Goal: Task Accomplishment & Management: Use online tool/utility

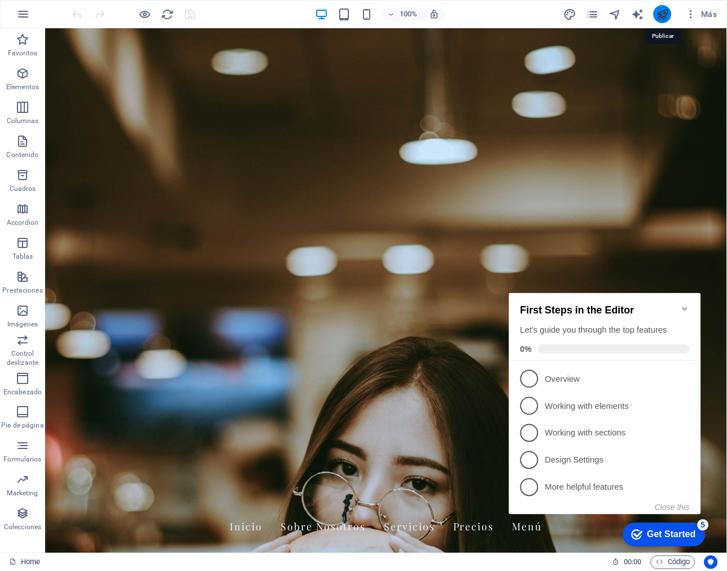
click at [668, 15] on icon "publish" at bounding box center [662, 14] width 13 height 13
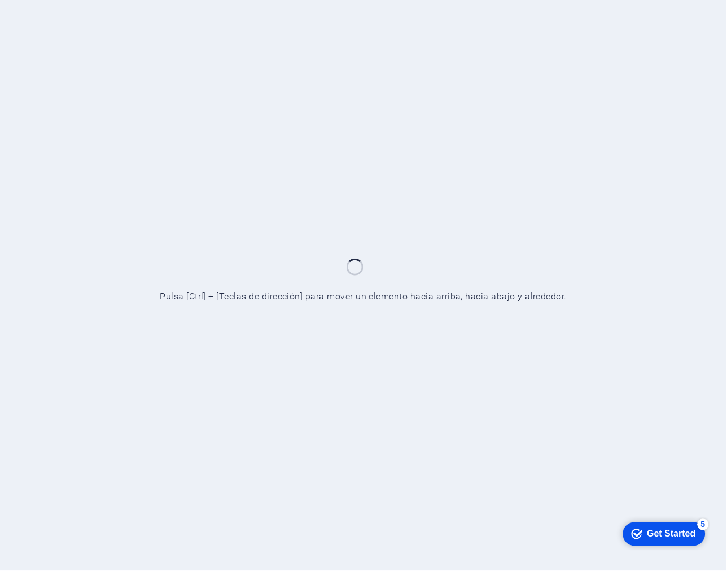
click at [651, 532] on div "Get Started" at bounding box center [671, 533] width 49 height 10
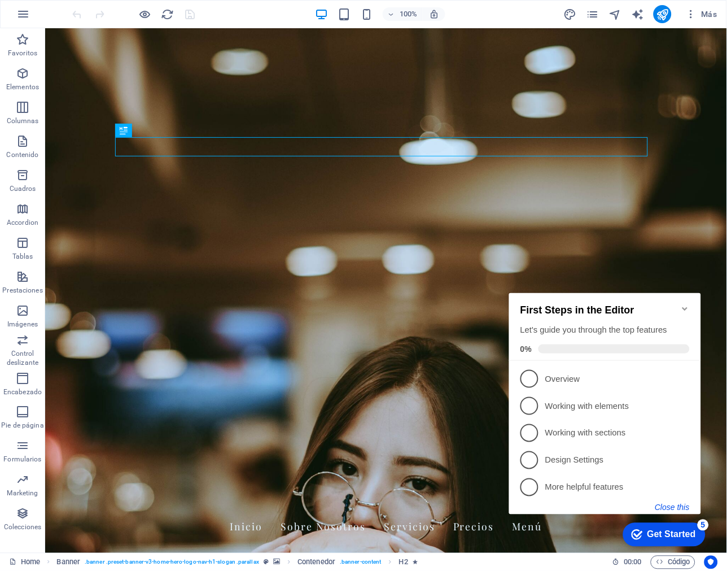
click at [676, 503] on button "Close this" at bounding box center [672, 506] width 34 height 9
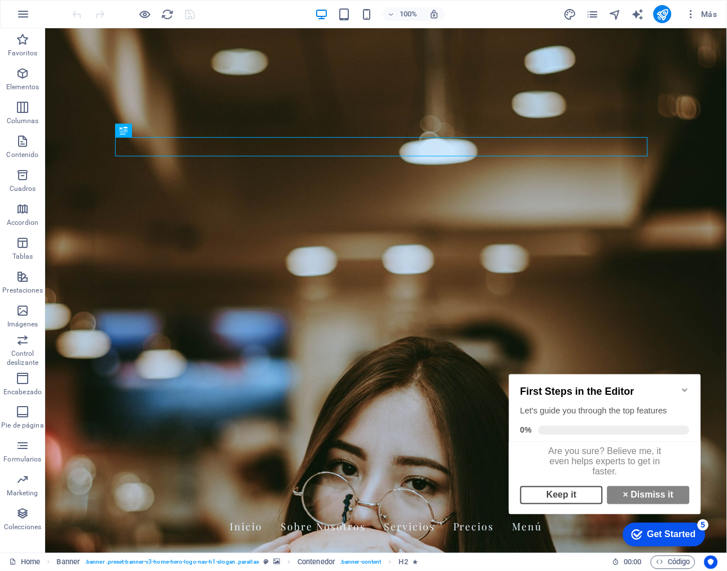
click at [556, 500] on link "Keep it" at bounding box center [561, 494] width 82 height 18
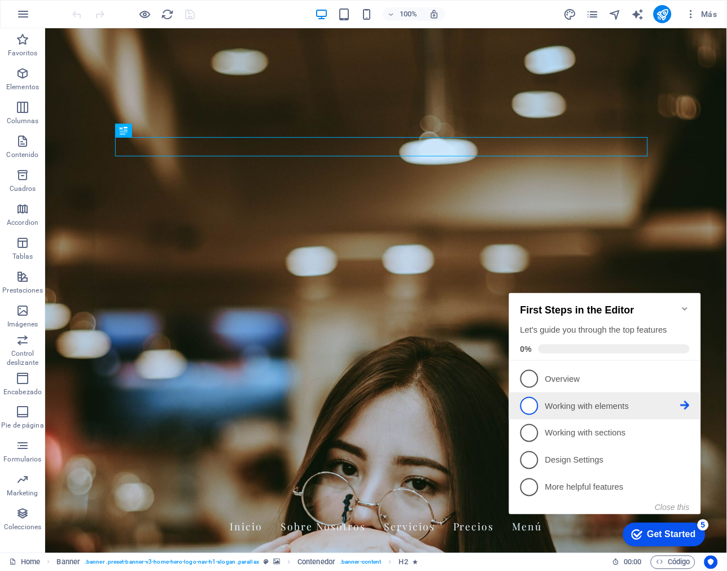
click at [568, 406] on p "Working with elements - incomplete" at bounding box center [612, 406] width 135 height 12
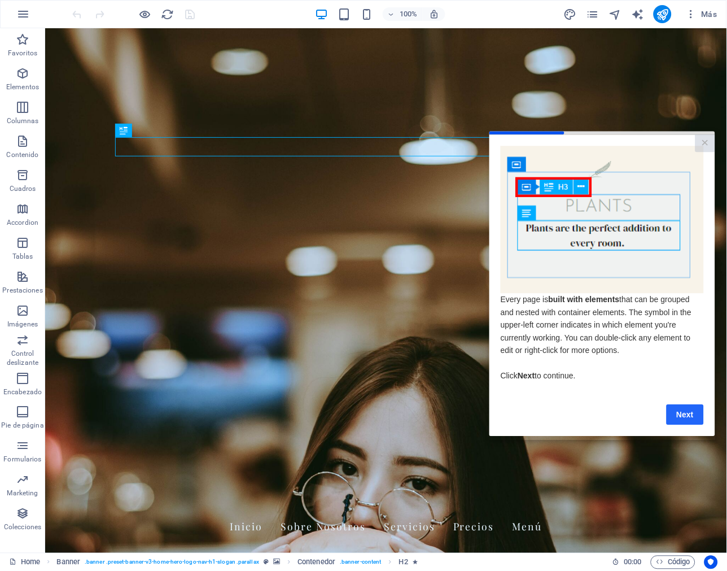
click at [687, 421] on link "Next" at bounding box center [684, 414] width 37 height 20
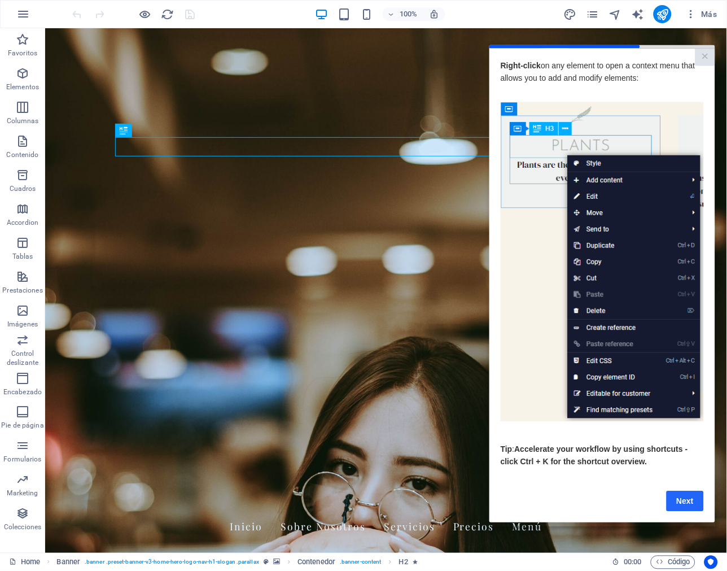
click at [687, 501] on link "Next" at bounding box center [684, 500] width 37 height 20
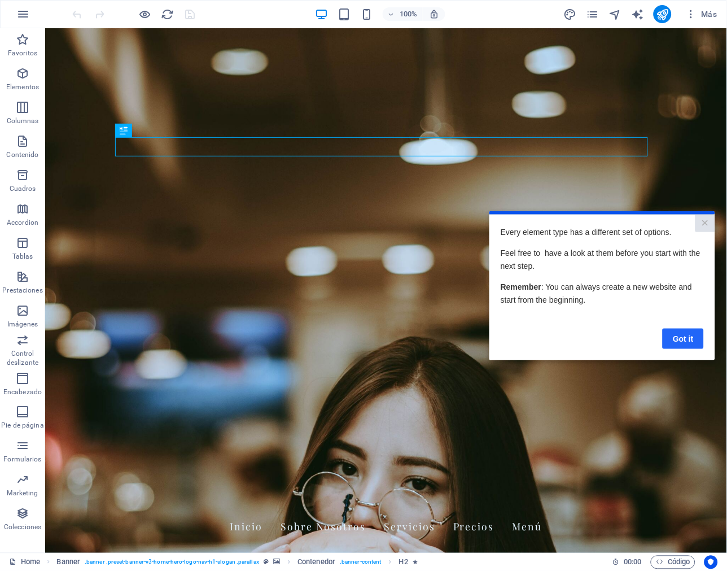
click at [672, 339] on link "Got it" at bounding box center [682, 338] width 41 height 20
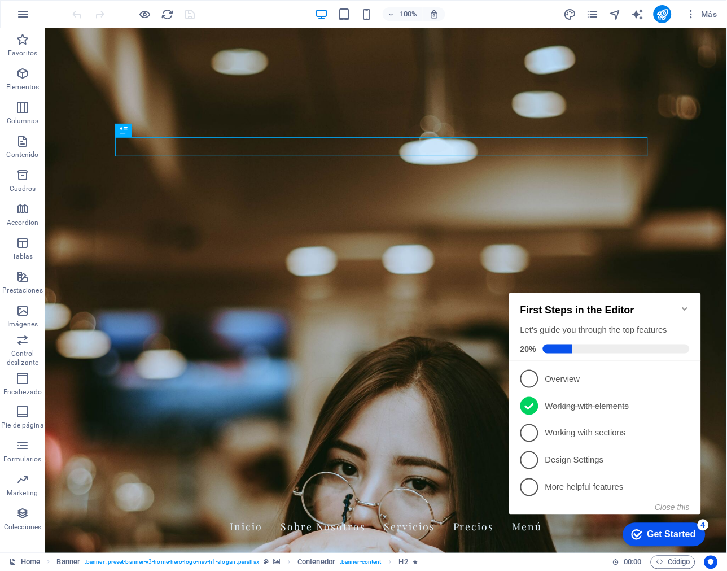
click at [685, 297] on div "First Steps in the Editor Let's guide you through the top features 20%" at bounding box center [604, 326] width 192 height 68
click at [683, 506] on button "Close this" at bounding box center [672, 506] width 34 height 9
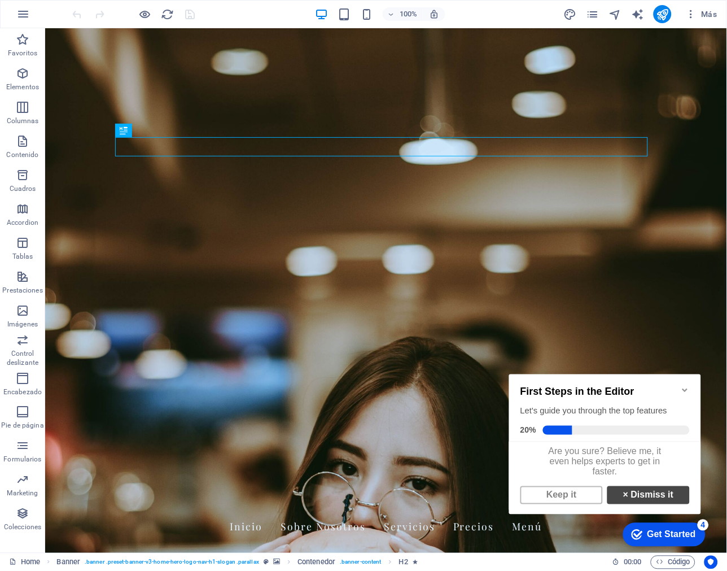
click at [632, 496] on link "× Dismiss it" at bounding box center [648, 494] width 82 height 18
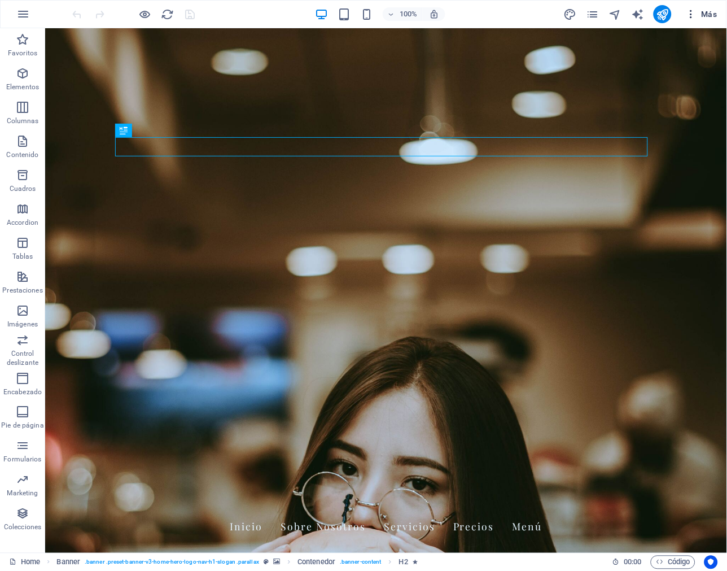
click at [696, 12] on icon "button" at bounding box center [690, 13] width 11 height 11
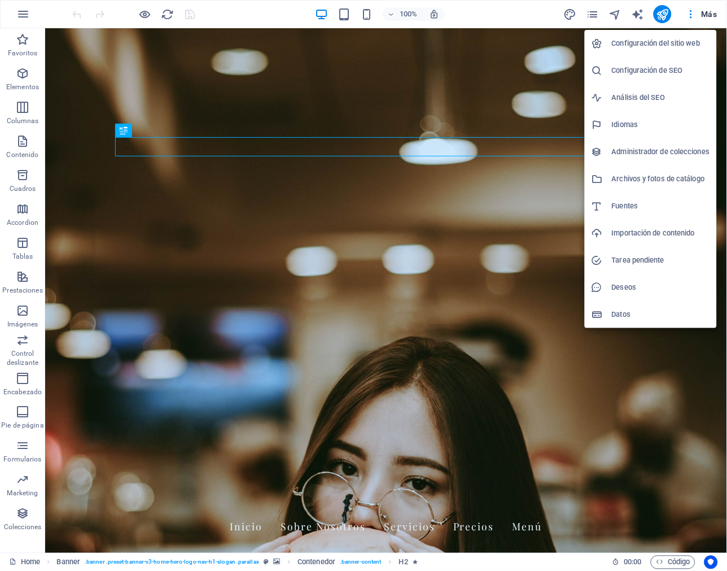
click at [661, 47] on h6 "Configuración del sitio web" at bounding box center [661, 44] width 98 height 14
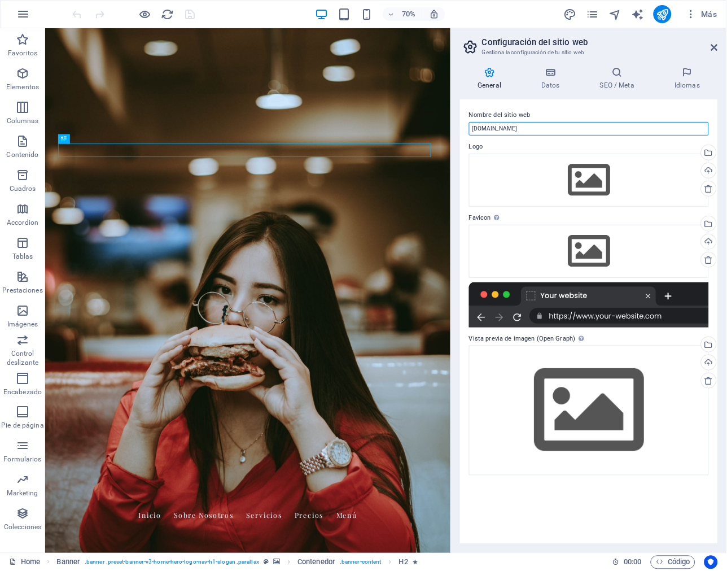
click at [506, 124] on input "[DOMAIN_NAME]" at bounding box center [589, 129] width 240 height 14
type input "P"
type input "Pruebas LH"
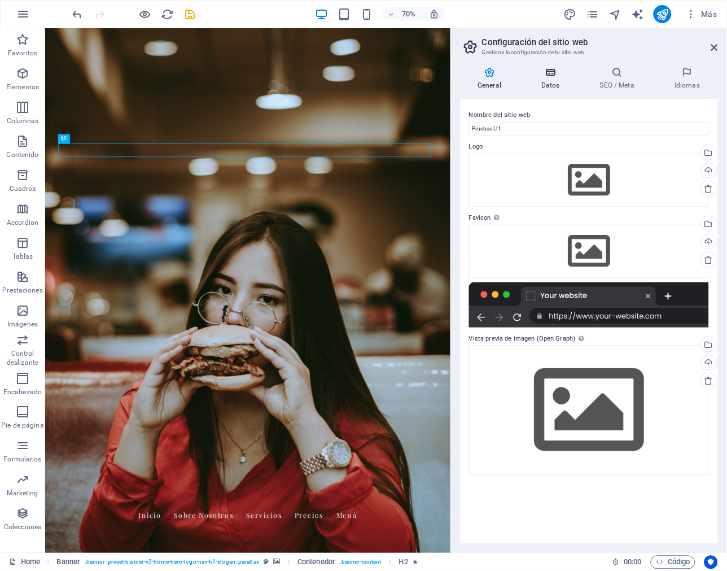
click at [556, 82] on h4 "Datos" at bounding box center [553, 79] width 59 height 24
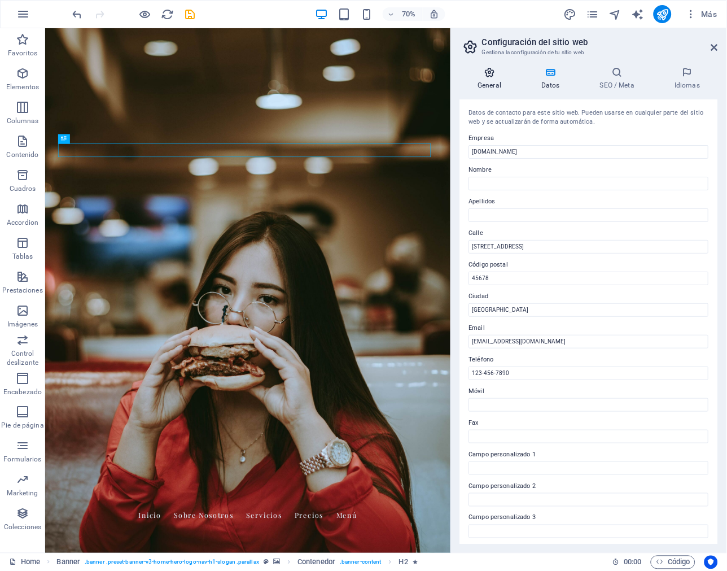
click at [502, 78] on h4 "General" at bounding box center [492, 79] width 64 height 24
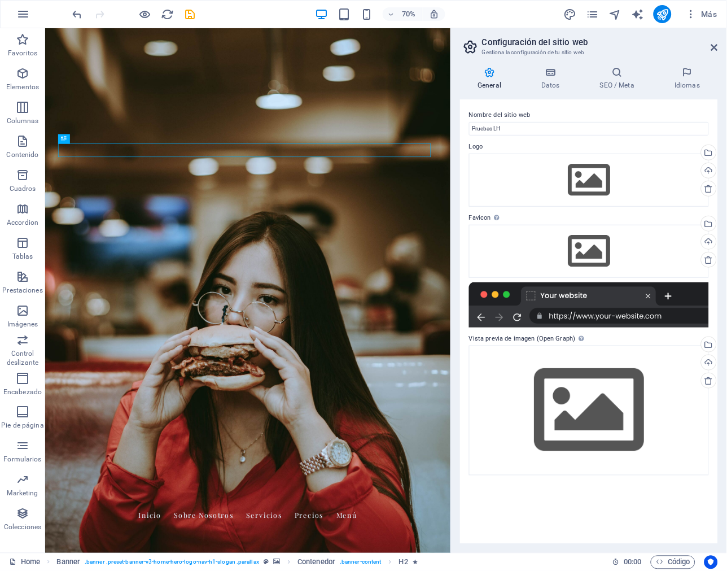
click at [559, 290] on div at bounding box center [589, 304] width 240 height 45
click at [534, 122] on input "Pruebas LH" at bounding box center [589, 129] width 240 height 14
click at [523, 113] on label "Nombre del sitio web" at bounding box center [589, 115] width 240 height 14
click at [523, 122] on input "Pruebas LH" at bounding box center [589, 129] width 240 height 14
click at [528, 295] on div at bounding box center [589, 304] width 240 height 45
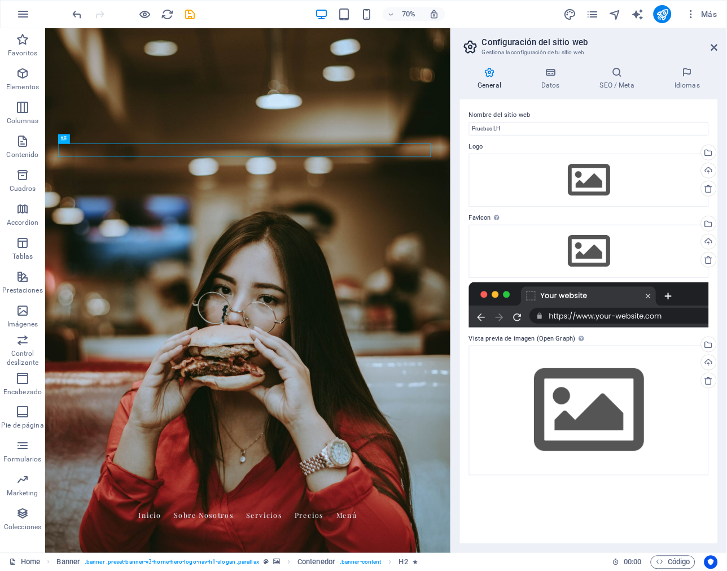
click at [555, 291] on div at bounding box center [589, 304] width 240 height 45
click at [669, 372] on div "Arrastra archivos aquí, haz clic para escoger archivos o selecciona archivos de…" at bounding box center [589, 409] width 240 height 129
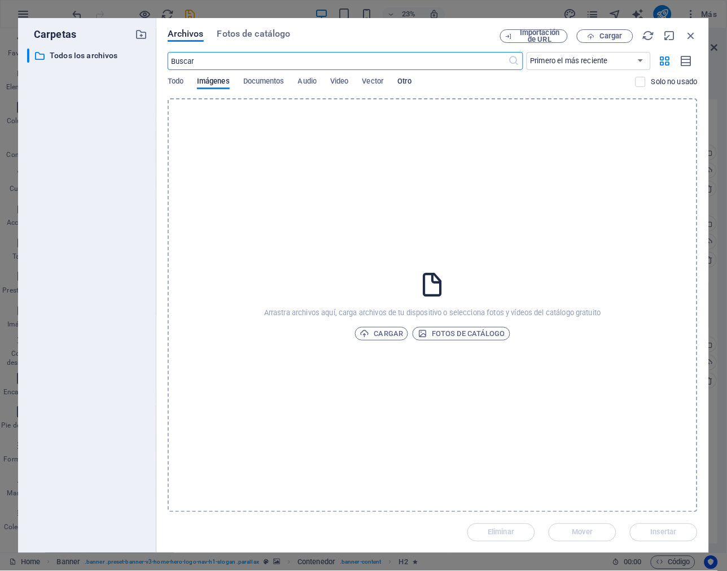
click at [411, 79] on span "Otro" at bounding box center [404, 82] width 14 height 16
click at [384, 79] on span "Vector" at bounding box center [373, 82] width 22 height 16
click at [350, 75] on div "​ Primero el más reciente Primero el más antiguo Nombre (A-Z) Nombre (Z-A) Tama…" at bounding box center [433, 75] width 530 height 46
click at [328, 77] on div "Todo Imágenes Documentos Audio Video Vector Otro" at bounding box center [402, 87] width 468 height 21
drag, startPoint x: 302, startPoint y: 79, endPoint x: 266, endPoint y: 77, distance: 36.2
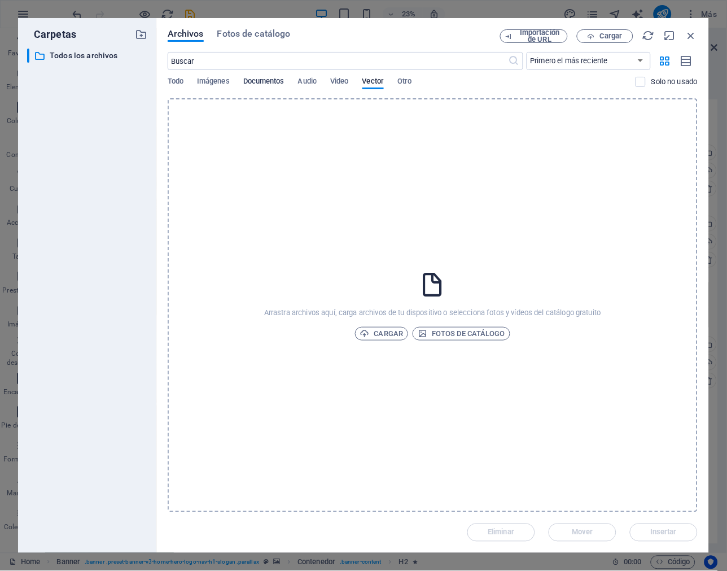
click at [295, 80] on div "Todo Imágenes Documentos Audio Video Vector Otro" at bounding box center [402, 87] width 468 height 21
click at [258, 76] on span "Documentos" at bounding box center [263, 82] width 41 height 16
click at [205, 80] on span "Imágenes" at bounding box center [213, 82] width 33 height 16
click at [682, 58] on icon "button" at bounding box center [687, 61] width 12 height 13
click at [664, 58] on icon "button" at bounding box center [665, 61] width 13 height 12
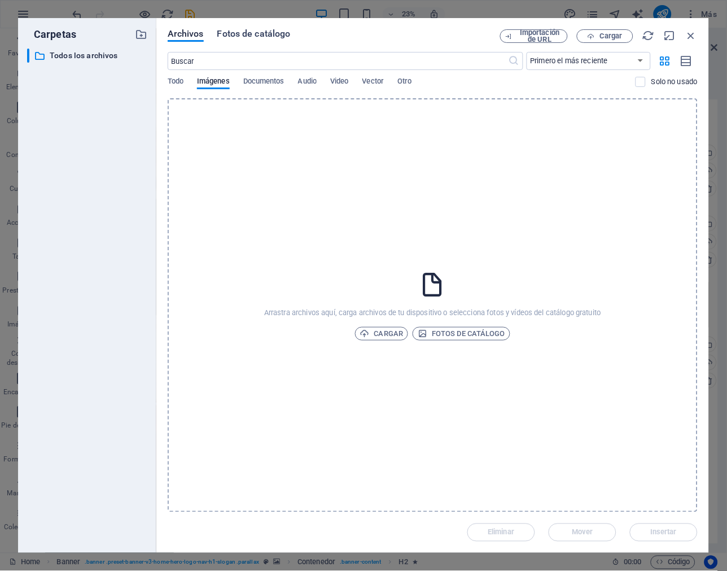
click at [256, 34] on span "Fotos de catálogo" at bounding box center [253, 34] width 73 height 14
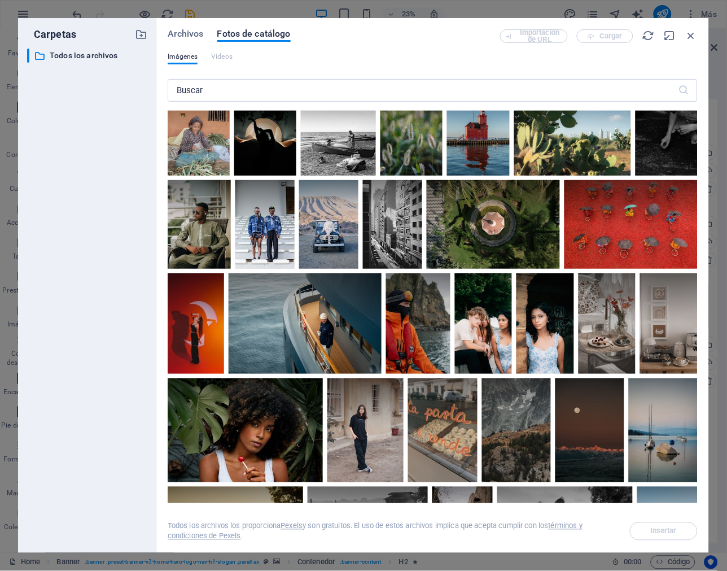
scroll to position [501, 0]
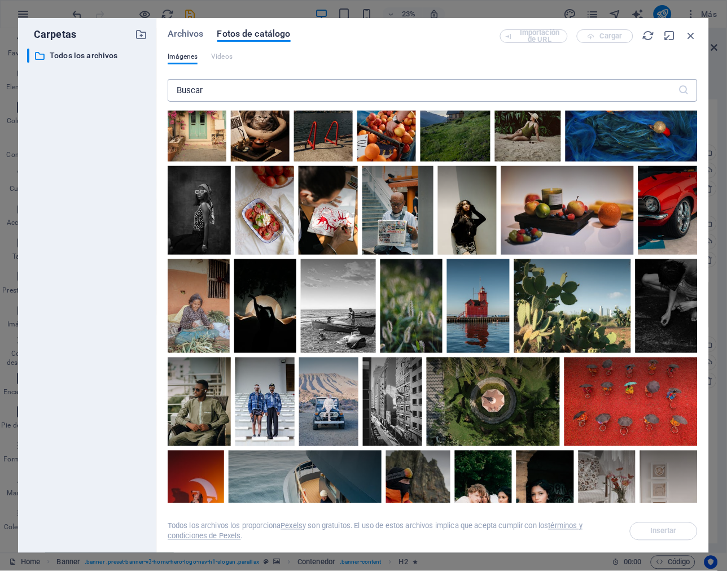
click at [251, 94] on input "text" at bounding box center [423, 90] width 511 height 23
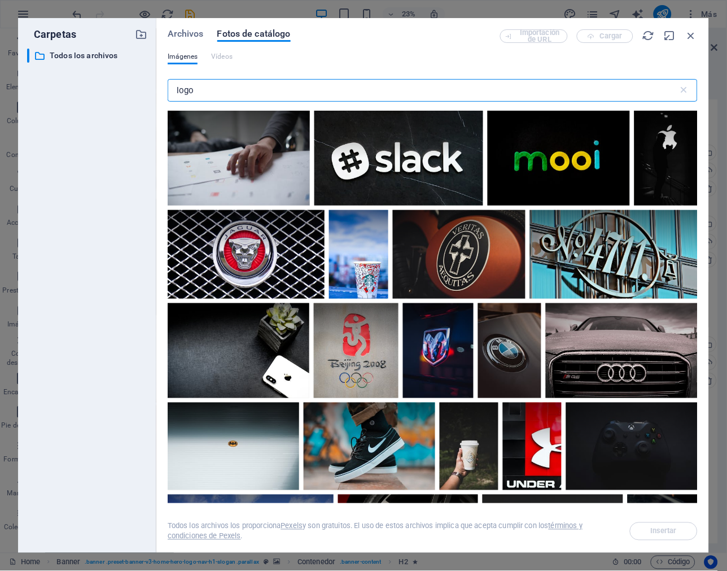
click at [312, 97] on input "logo" at bounding box center [423, 90] width 511 height 23
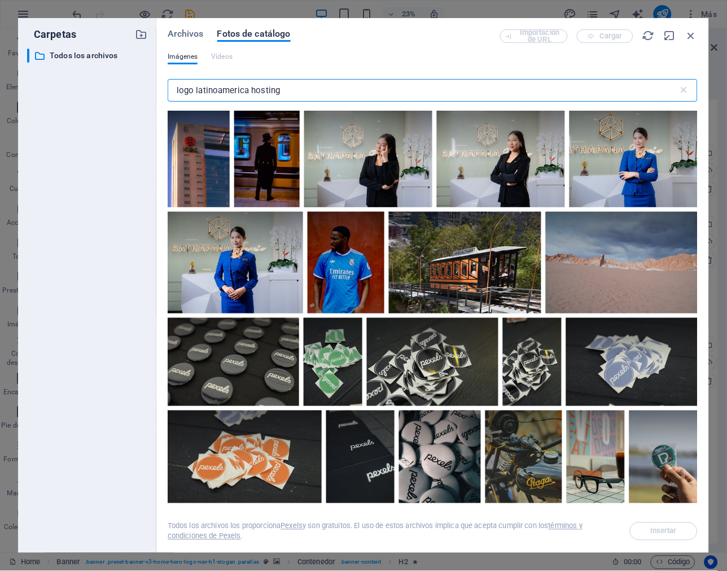
click at [176, 90] on input "logo latinoamerica hosting" at bounding box center [423, 90] width 511 height 23
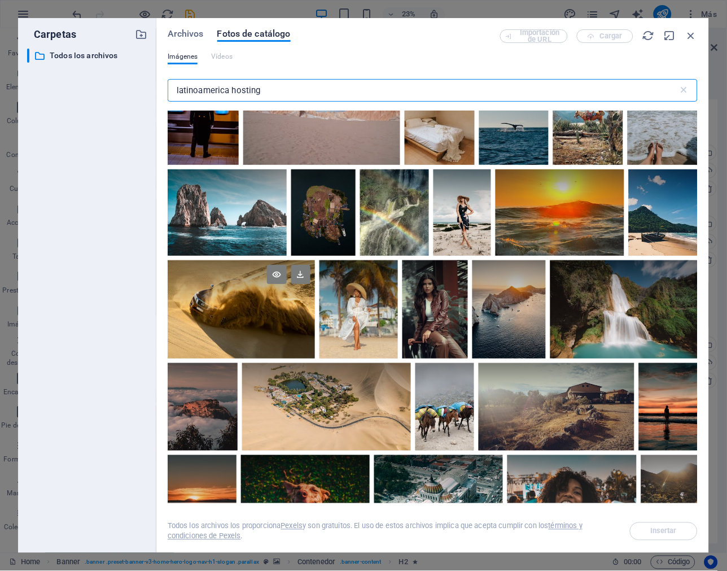
scroll to position [0, 0]
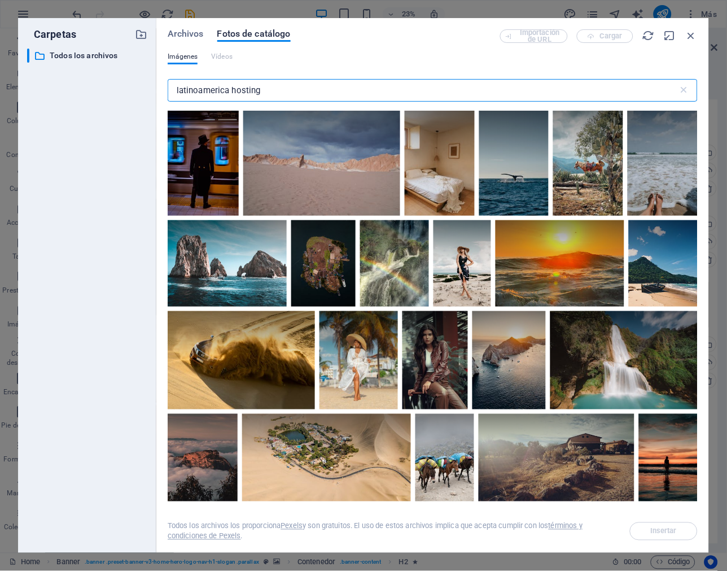
click at [256, 88] on input "latinoamerica hosting" at bounding box center [423, 90] width 511 height 23
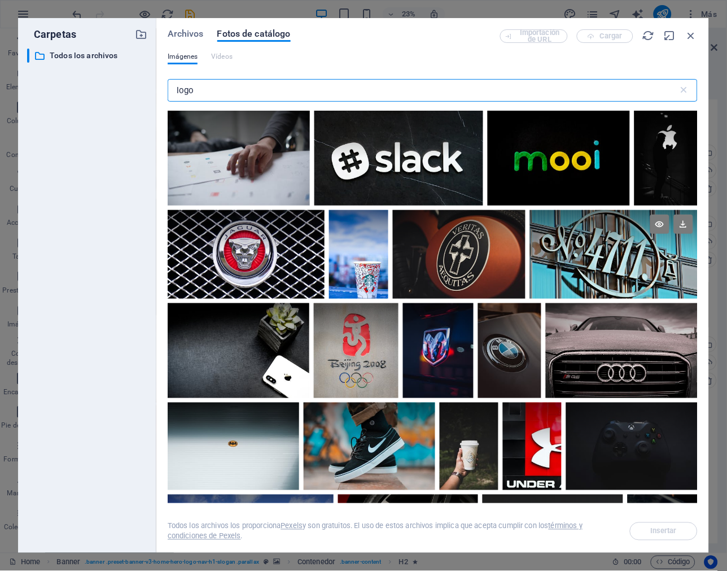
type input "logo"
click at [594, 266] on div at bounding box center [614, 254] width 168 height 89
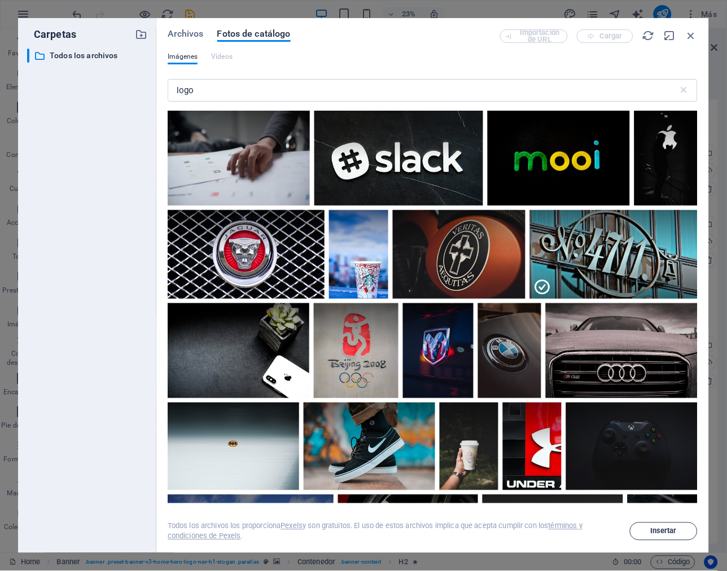
click at [659, 528] on span "Insertar" at bounding box center [664, 531] width 27 height 7
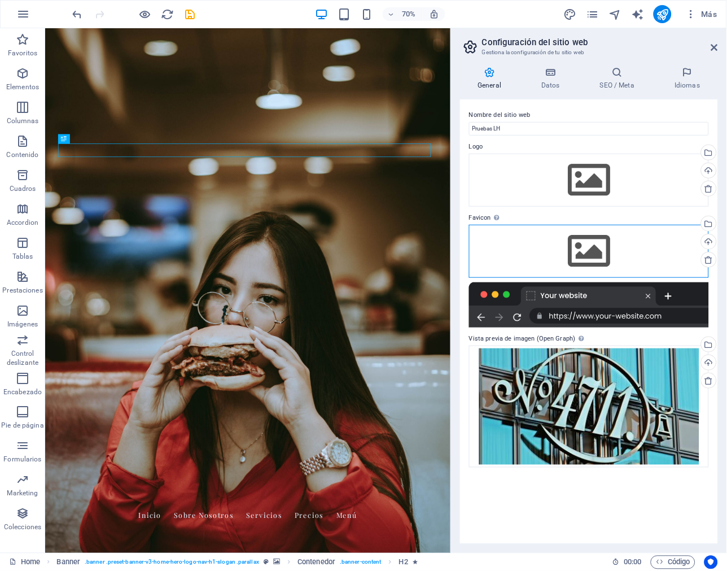
click at [546, 232] on div "Arrastra archivos aquí, haz clic para escoger archivos o selecciona archivos de…" at bounding box center [589, 251] width 240 height 53
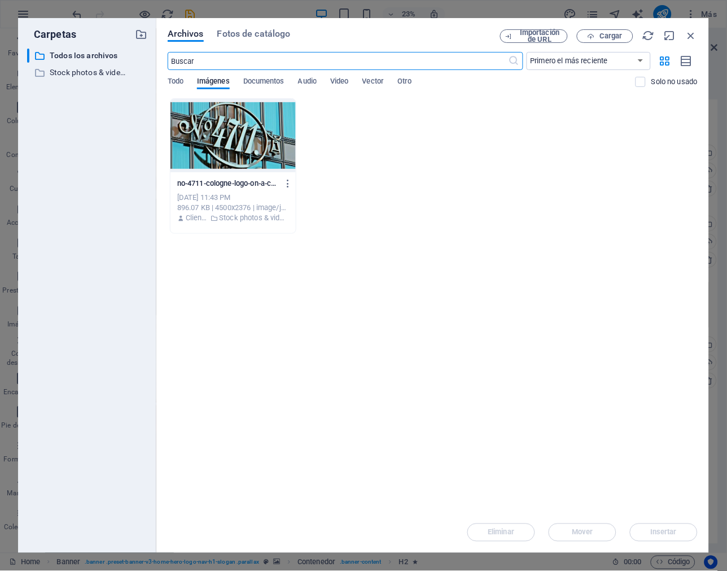
click at [222, 150] on div at bounding box center [232, 135] width 125 height 73
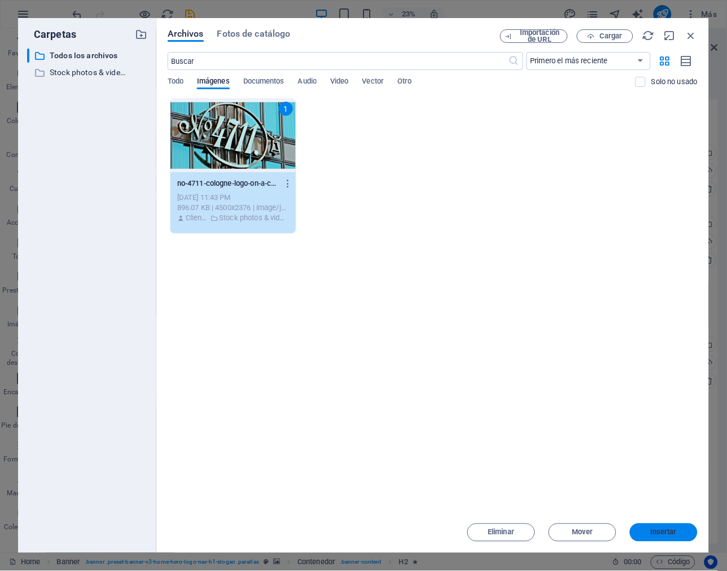
click at [647, 529] on span "Insertar" at bounding box center [663, 532] width 59 height 7
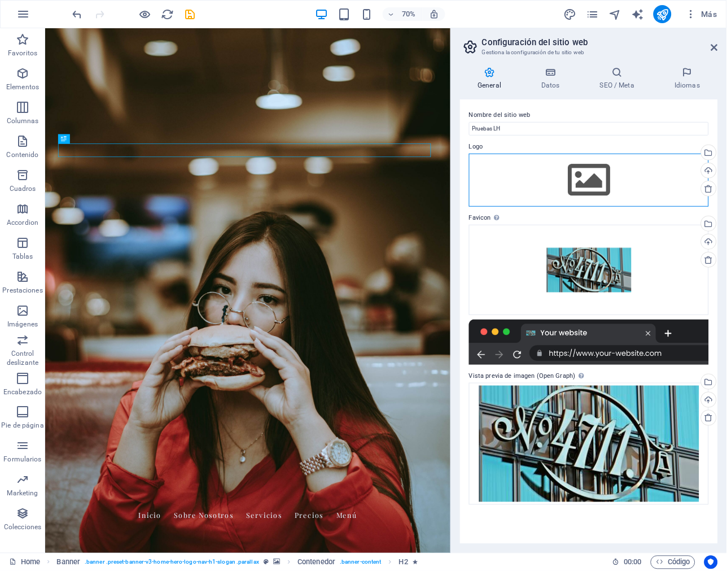
click at [545, 165] on div "Arrastra archivos aquí, haz clic para escoger archivos o selecciona archivos de…" at bounding box center [589, 180] width 240 height 53
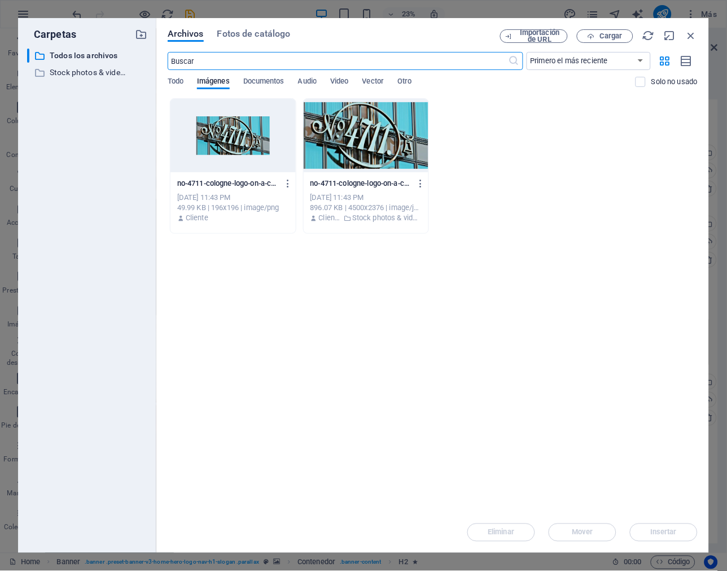
click at [269, 157] on div at bounding box center [232, 135] width 125 height 73
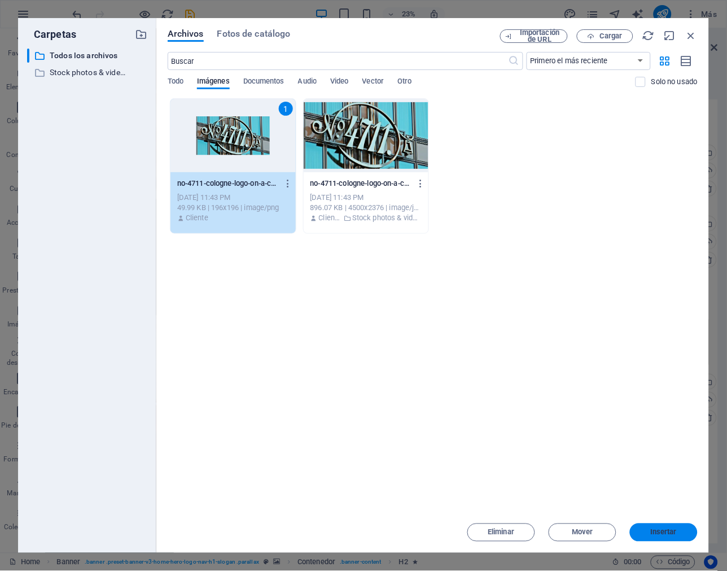
click at [667, 530] on span "Insertar" at bounding box center [664, 532] width 27 height 7
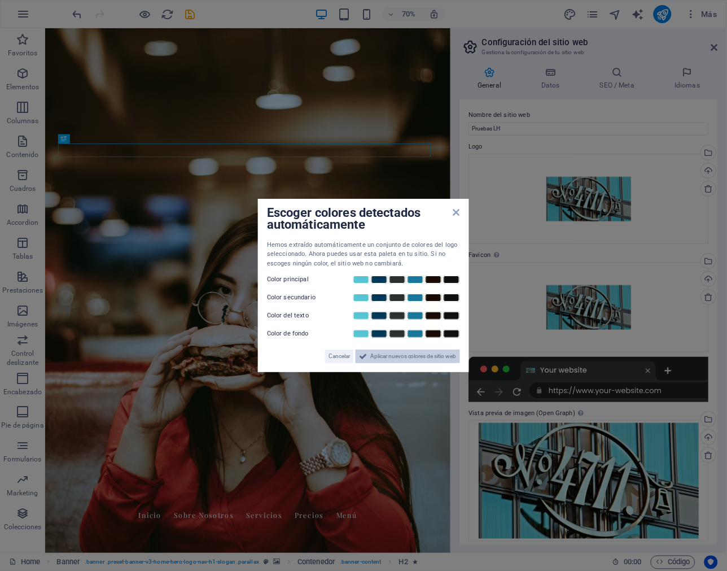
click at [382, 356] on span "Aplicar nuevos colores de sitio web" at bounding box center [413, 356] width 86 height 14
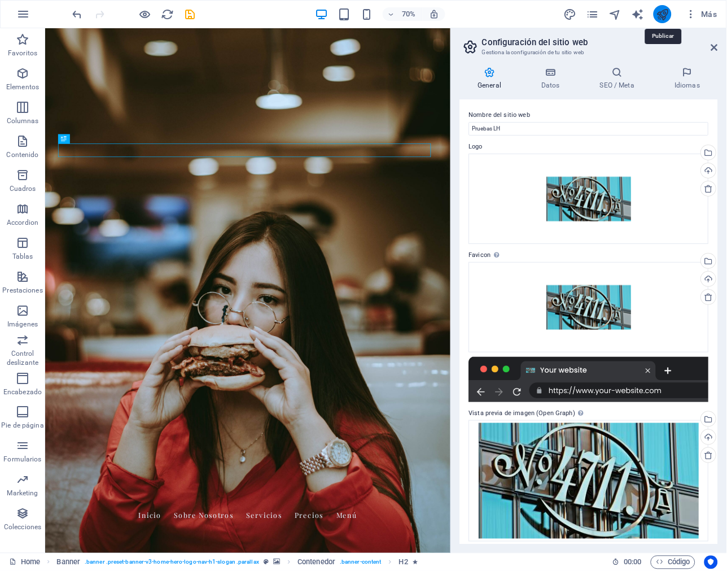
click at [661, 15] on icon "publish" at bounding box center [662, 14] width 13 height 13
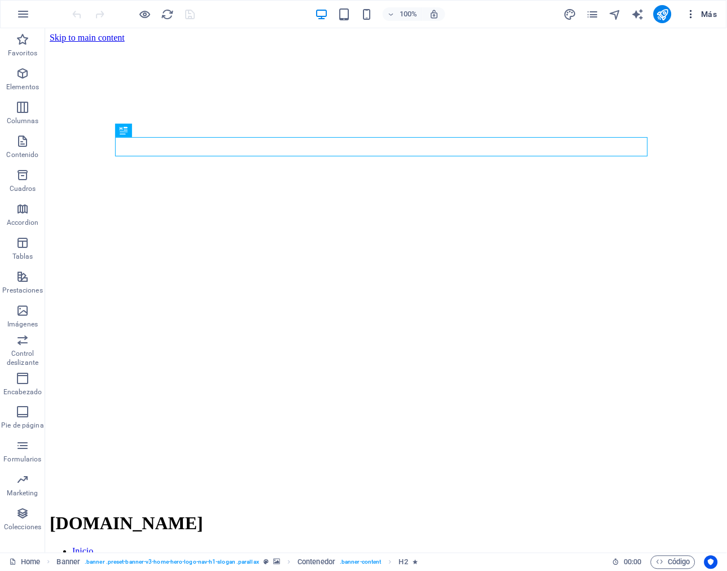
click at [692, 18] on icon "button" at bounding box center [690, 13] width 11 height 11
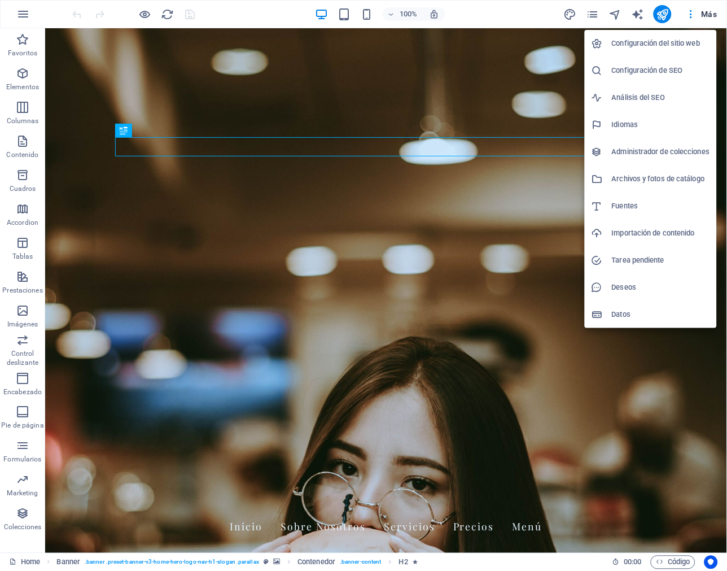
click at [674, 37] on h6 "Configuración del sitio web" at bounding box center [661, 44] width 98 height 14
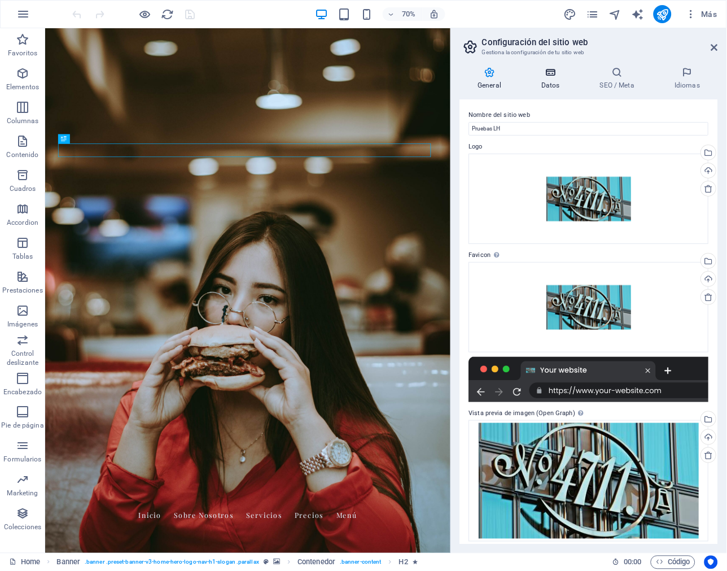
click at [550, 82] on h4 "Datos" at bounding box center [553, 79] width 59 height 24
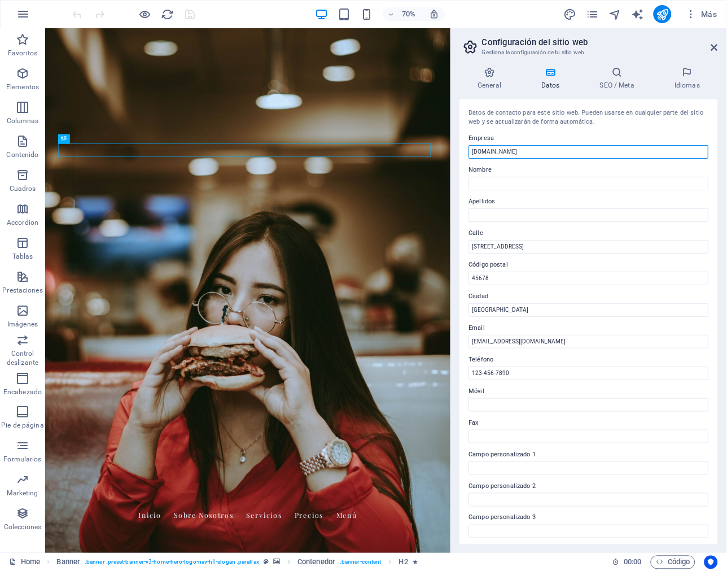
click at [533, 145] on input "[DOMAIN_NAME]" at bounding box center [589, 152] width 240 height 14
drag, startPoint x: 492, startPoint y: 115, endPoint x: 560, endPoint y: 110, distance: 68.4
click at [560, 110] on div "Datos de contacto para este sitio web. Pueden usarse en cualquier parte del sit…" at bounding box center [589, 117] width 240 height 19
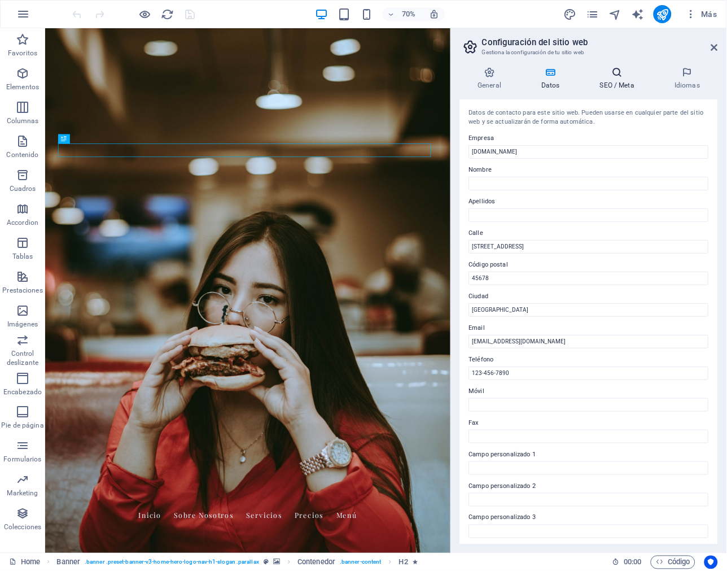
click at [622, 70] on icon at bounding box center [617, 72] width 70 height 11
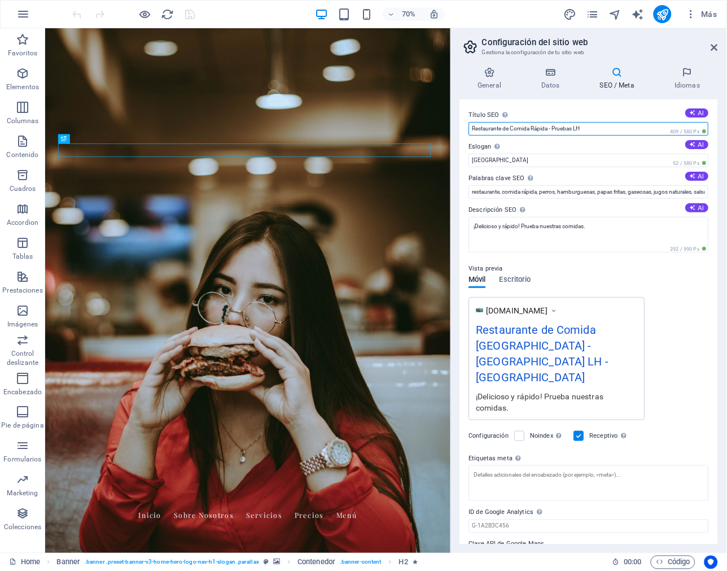
click at [584, 125] on input "Restaurante de Comida Rápida - Pruebas LH" at bounding box center [589, 129] width 240 height 14
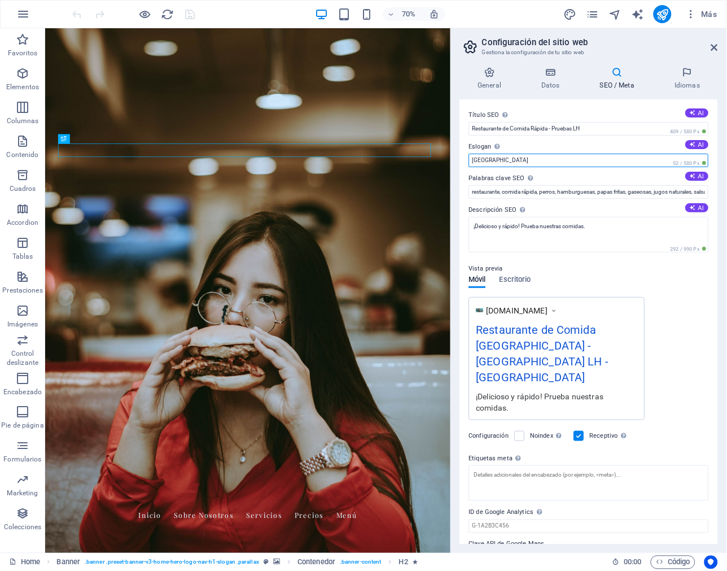
click at [588, 154] on input "[GEOGRAPHIC_DATA]" at bounding box center [589, 161] width 240 height 14
click at [498, 159] on input "[GEOGRAPHIC_DATA]" at bounding box center [589, 161] width 240 height 14
click at [520, 431] on label at bounding box center [520, 436] width 10 height 10
click at [0, 0] on input "Noindex Indica a los buscadores que no incluyan este sitio web en los resultado…" at bounding box center [0, 0] width 0 height 0
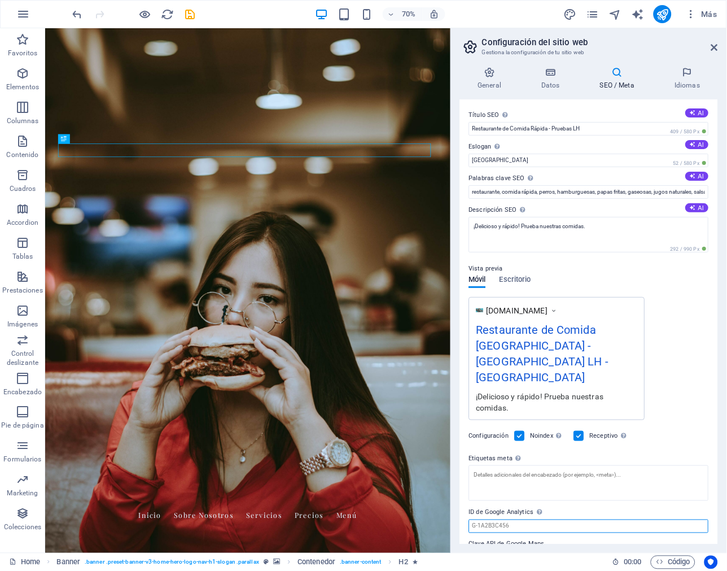
click at [538, 519] on input "ID de Google Analytics Añada únicamente el ID de Google Analytics. Incluimos el…" at bounding box center [589, 526] width 240 height 14
click at [508, 551] on input "Clave API de Google Maps" at bounding box center [589, 558] width 240 height 14
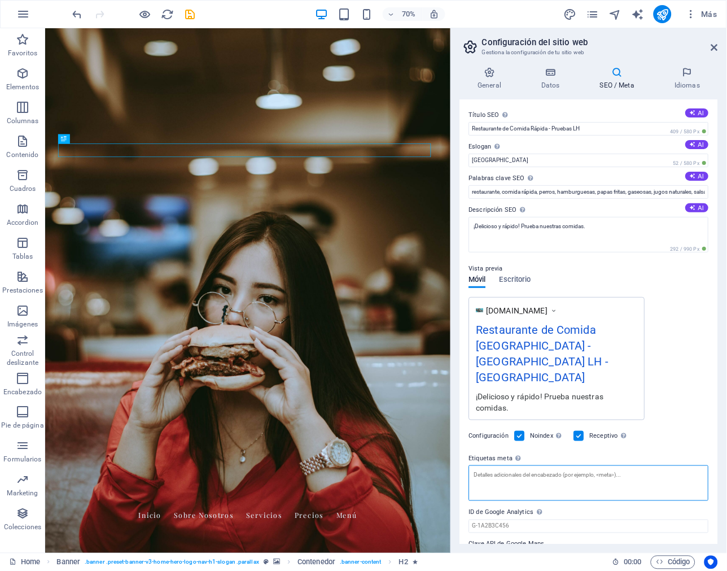
click at [492, 465] on textarea "Etiquetas meta Introduce aquí el código HTML que se incluirá en las etiquetas d…" at bounding box center [589, 483] width 240 height 36
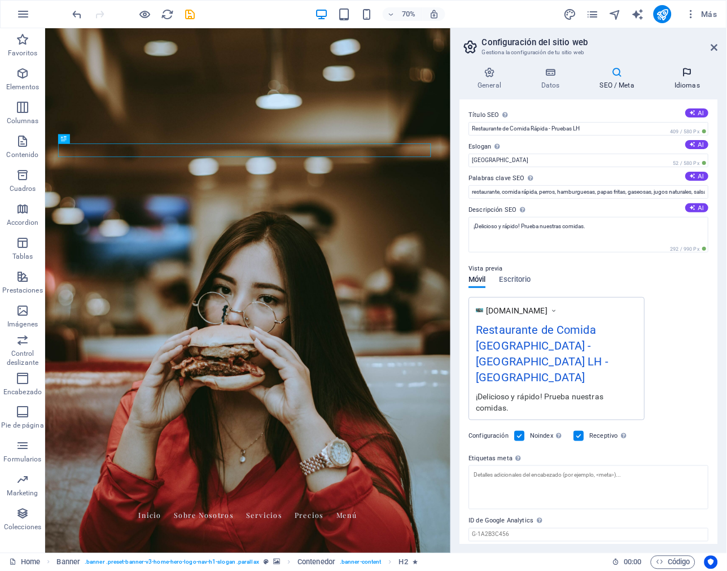
click at [692, 82] on h4 "Idiomas" at bounding box center [687, 79] width 61 height 24
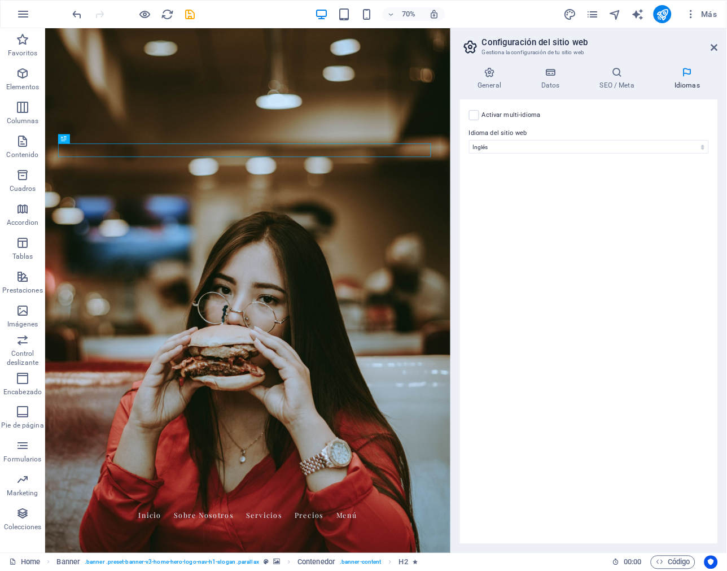
click at [511, 115] on label "Activar multi-idioma Para desactivar la opción multi-idioma, elimine todos los …" at bounding box center [511, 115] width 59 height 14
click at [0, 0] on input "Activar multi-idioma Para desactivar la opción multi-idioma, elimine todos los …" at bounding box center [0, 0] width 0 height 0
select select
click at [494, 111] on label "Activar multi-idioma Para desactivar la opción multi-idioma, elimine todos los …" at bounding box center [511, 115] width 59 height 14
click at [0, 0] on input "Activar multi-idioma Para desactivar la opción multi-idioma, elimine todos los …" at bounding box center [0, 0] width 0 height 0
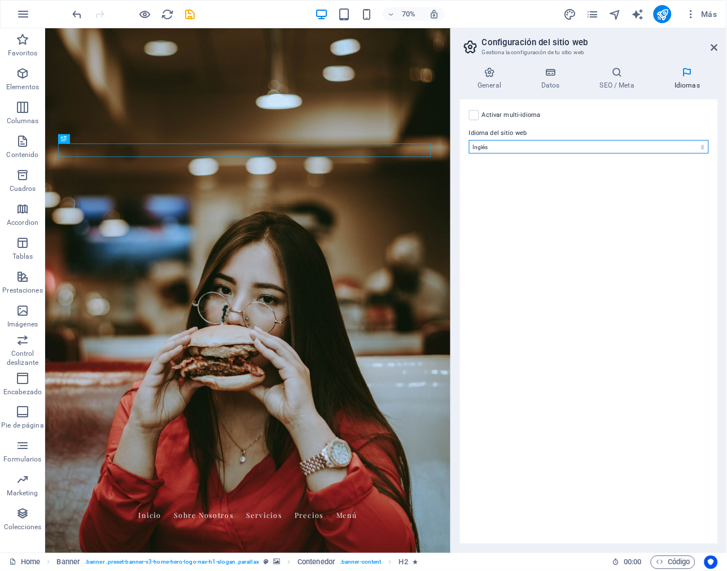
click at [521, 148] on select "Abkhazian Afar Afrikaans Akan Albanés Alemán Amharic Árabe Aragonese Armenian A…" at bounding box center [589, 147] width 240 height 14
select select "44"
click at [469, 140] on select "Abkhazian Afar Afrikaans Akan Albanés Alemán Amharic Árabe Aragonese Armenian A…" at bounding box center [589, 147] width 240 height 14
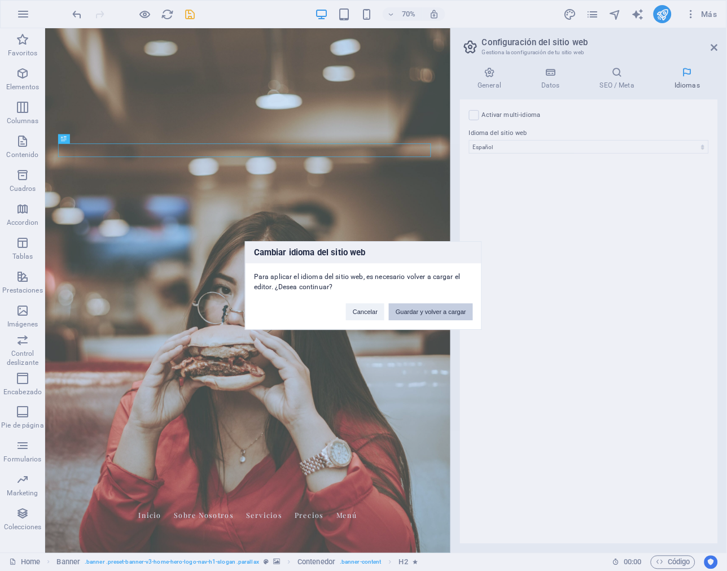
click at [419, 307] on button "Guardar y volver a cargar" at bounding box center [431, 311] width 84 height 17
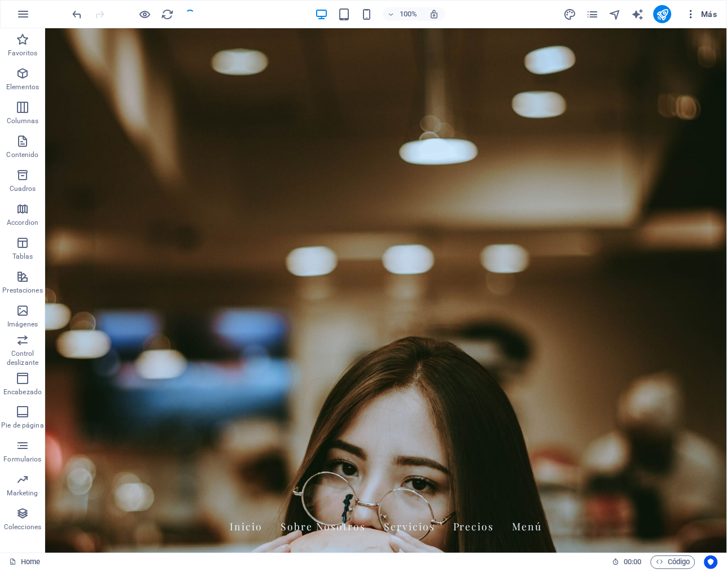
click at [696, 8] on icon "button" at bounding box center [690, 13] width 11 height 11
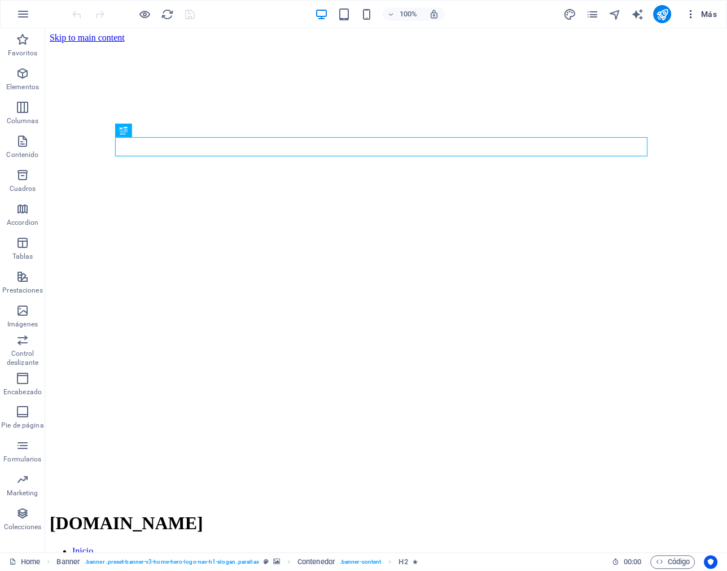
click at [698, 10] on span "Más" at bounding box center [701, 13] width 32 height 11
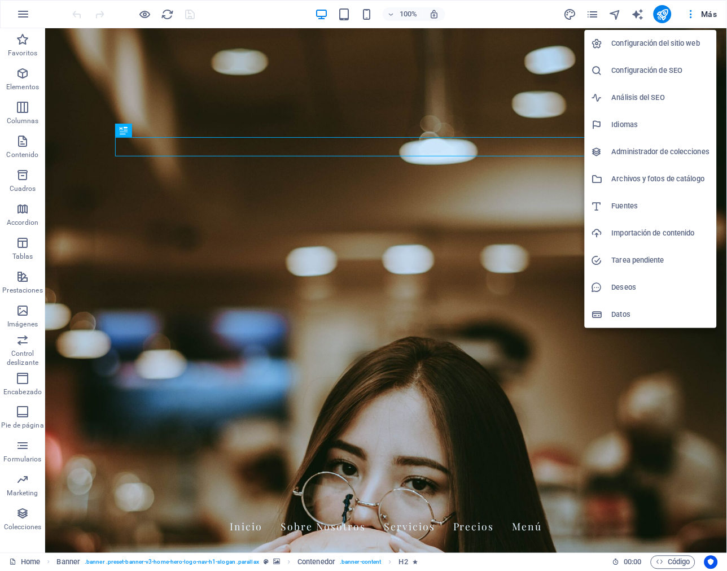
click at [674, 37] on h6 "Configuración del sitio web" at bounding box center [661, 44] width 98 height 14
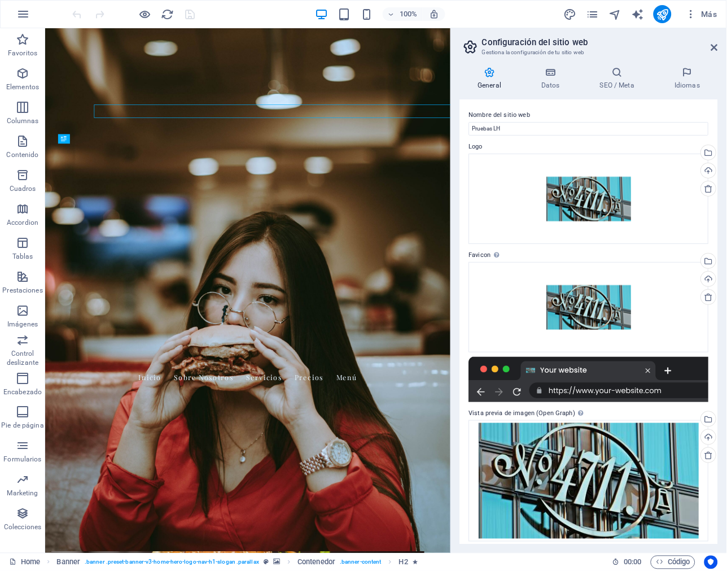
click at [674, 37] on h6 "Configuración del sitio web" at bounding box center [670, 38] width 73 height 8
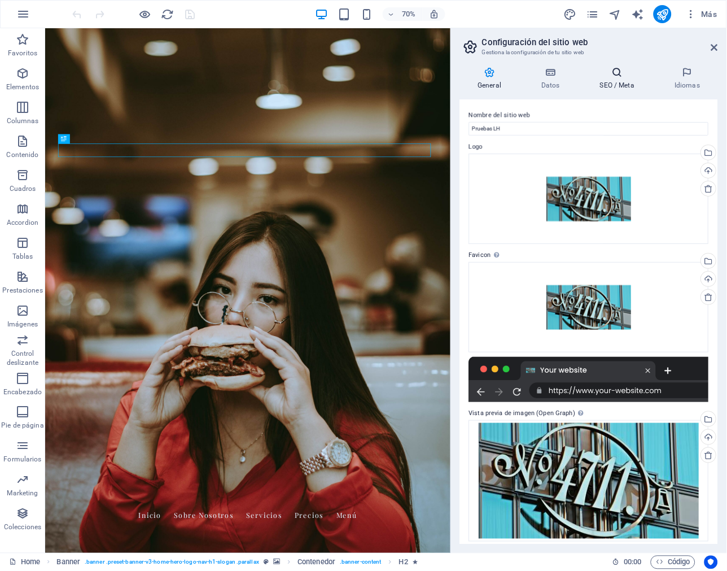
click at [610, 79] on h4 "SEO / Meta" at bounding box center [619, 79] width 74 height 24
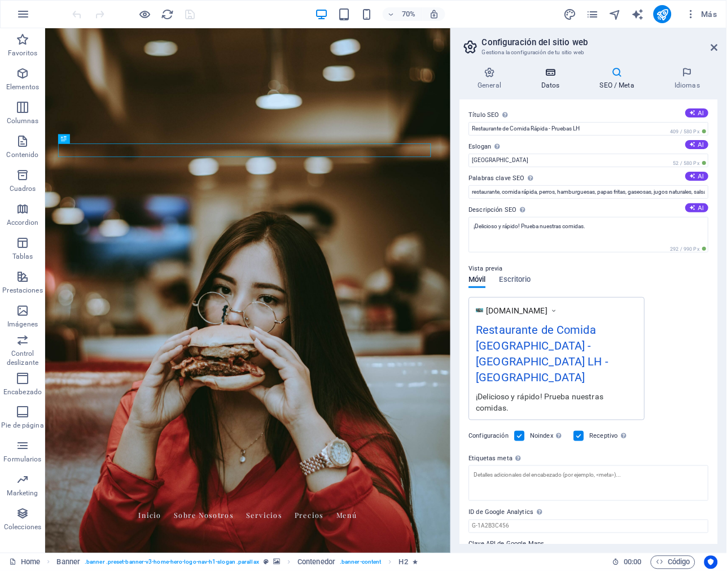
click at [553, 77] on icon at bounding box center [551, 72] width 54 height 11
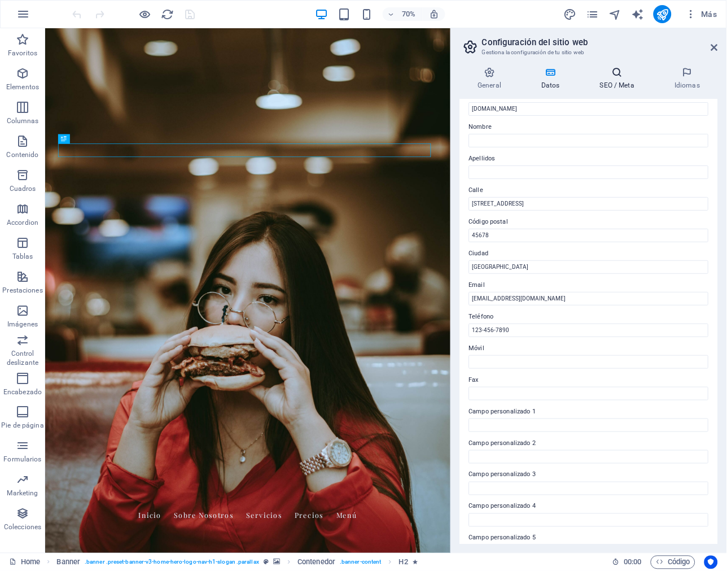
scroll to position [63, 0]
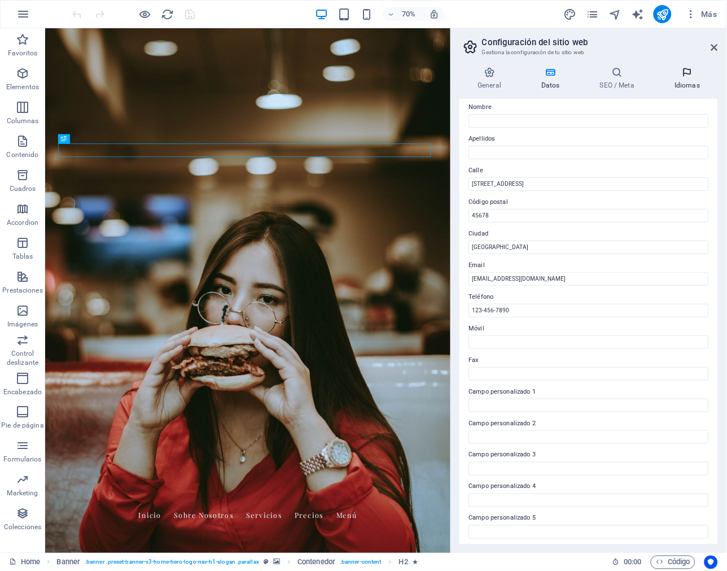
click at [683, 74] on icon at bounding box center [687, 72] width 61 height 11
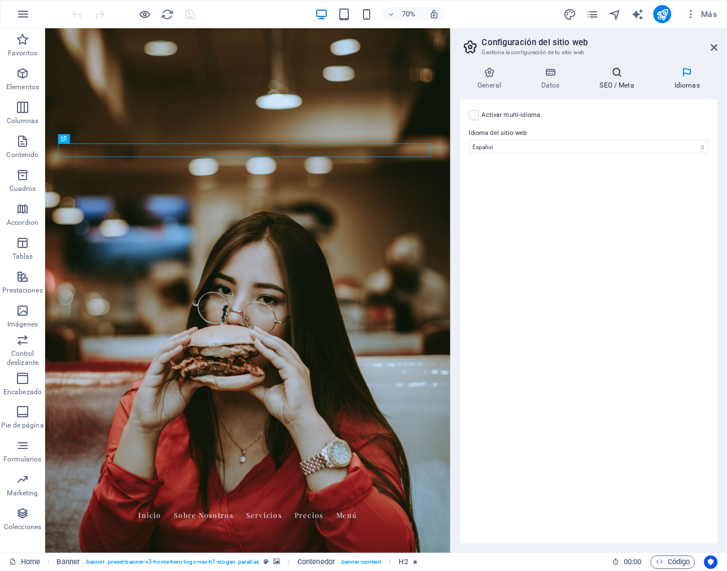
click at [624, 72] on icon at bounding box center [617, 72] width 70 height 11
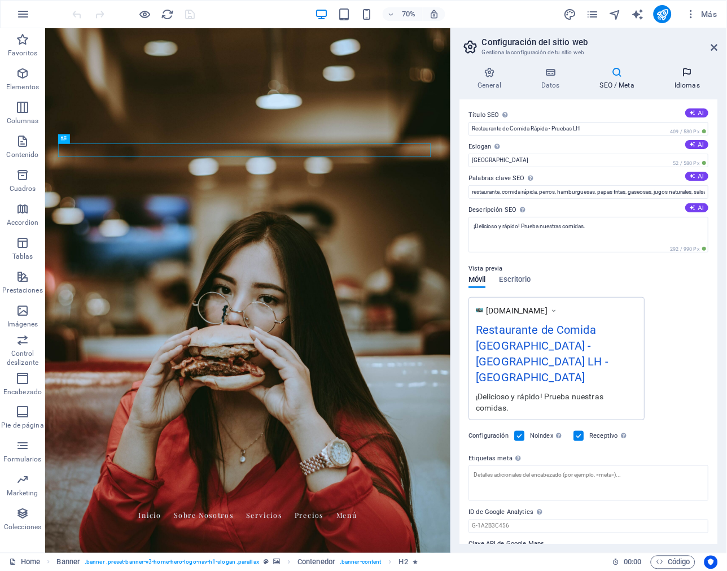
click at [683, 76] on icon at bounding box center [687, 72] width 61 height 11
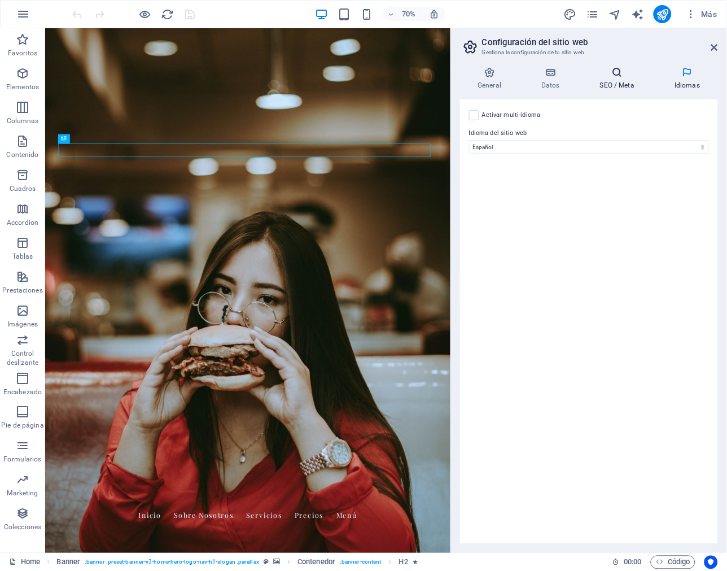
click at [627, 73] on icon at bounding box center [617, 72] width 70 height 11
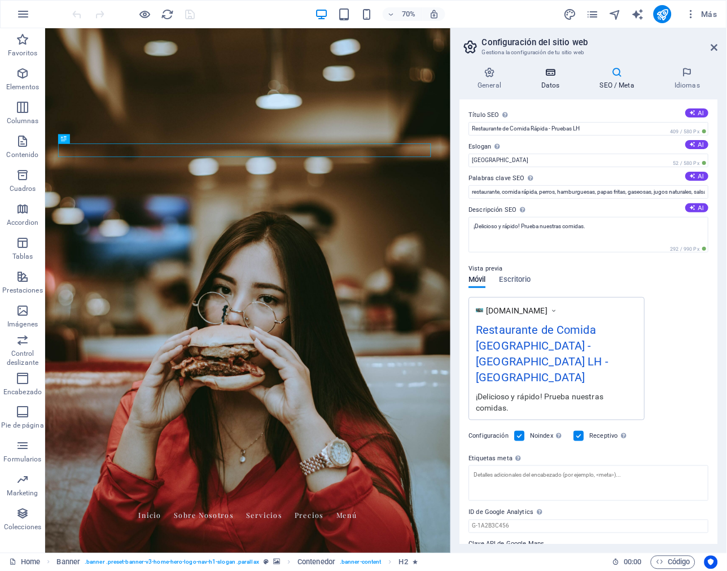
click at [563, 77] on icon at bounding box center [551, 72] width 54 height 11
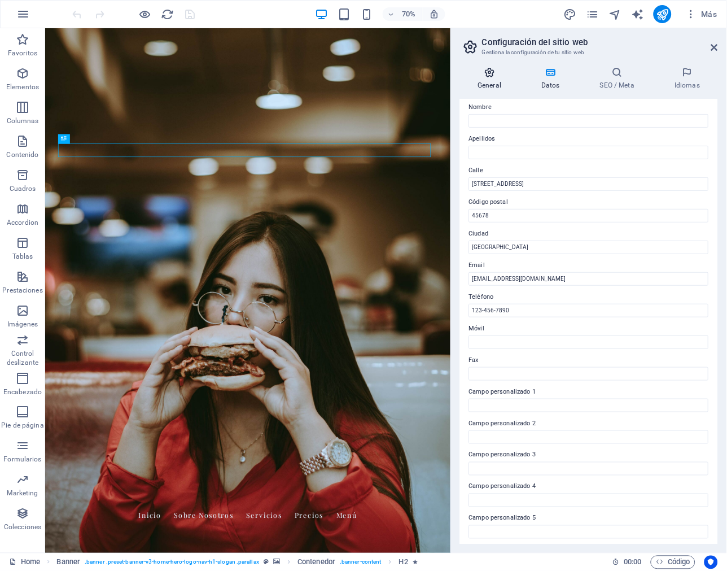
click at [499, 76] on icon at bounding box center [489, 72] width 59 height 11
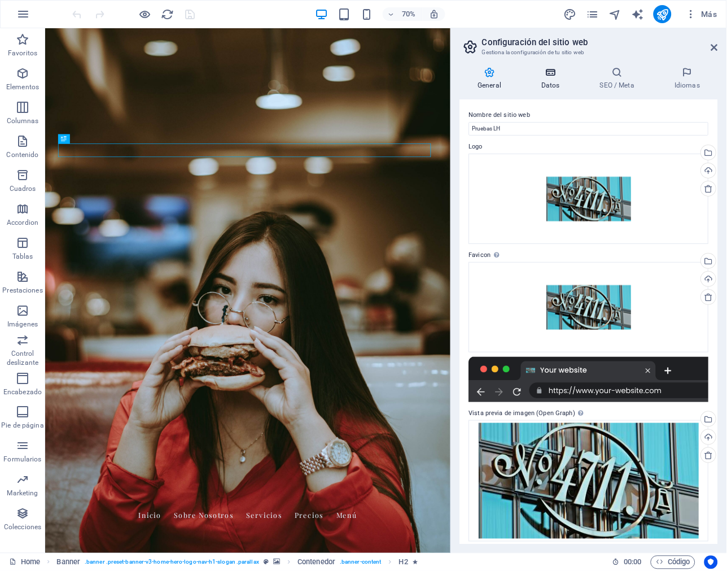
click at [563, 89] on div "General Datos SEO / Meta Idiomas Nombre del sitio web Pruebas LH Logo Arrastra …" at bounding box center [589, 305] width 258 height 477
click at [559, 85] on h4 "Datos" at bounding box center [553, 79] width 59 height 24
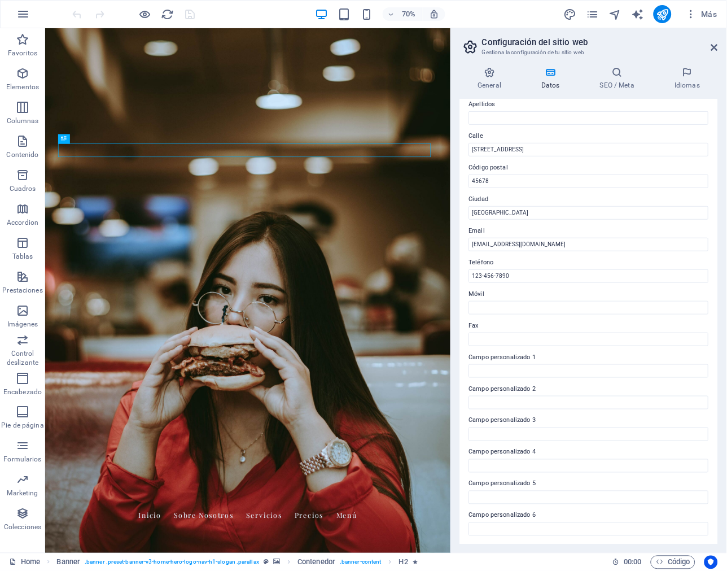
scroll to position [0, 0]
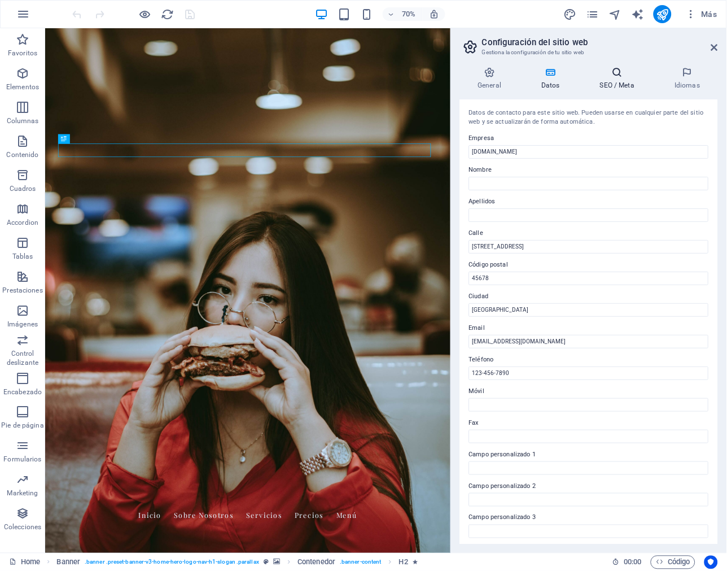
click at [618, 81] on h4 "SEO / Meta" at bounding box center [619, 79] width 74 height 24
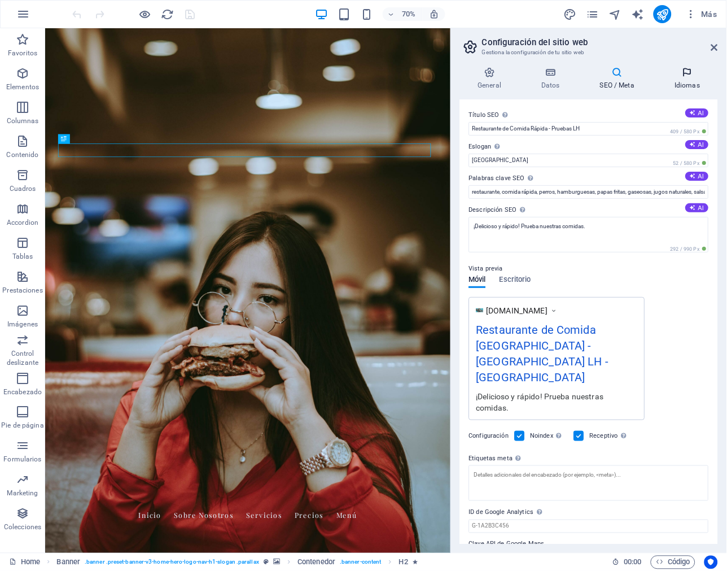
click at [685, 75] on icon at bounding box center [687, 72] width 61 height 11
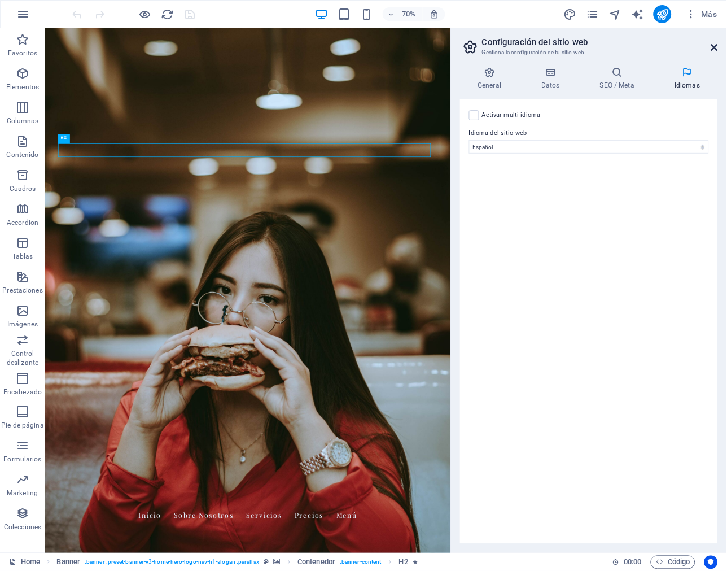
click at [714, 44] on icon at bounding box center [714, 47] width 7 height 9
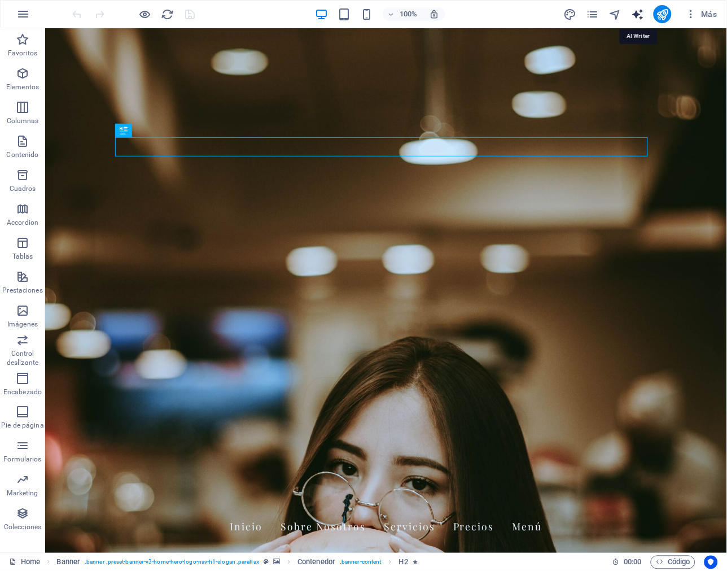
click at [641, 14] on icon "text_generator" at bounding box center [638, 14] width 13 height 13
select select "English"
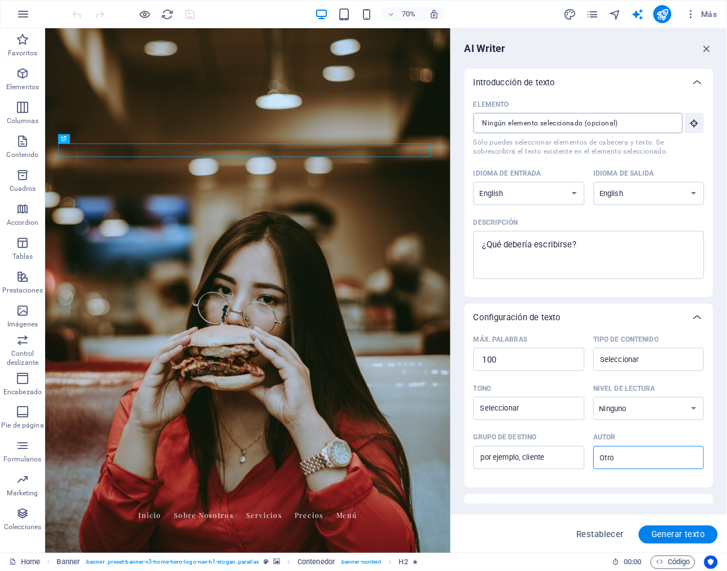
click at [530, 117] on input "Elemento ​ Sólo puedes seleccionar elementos de cabecera y texto. Se sobrescrib…" at bounding box center [573, 123] width 201 height 20
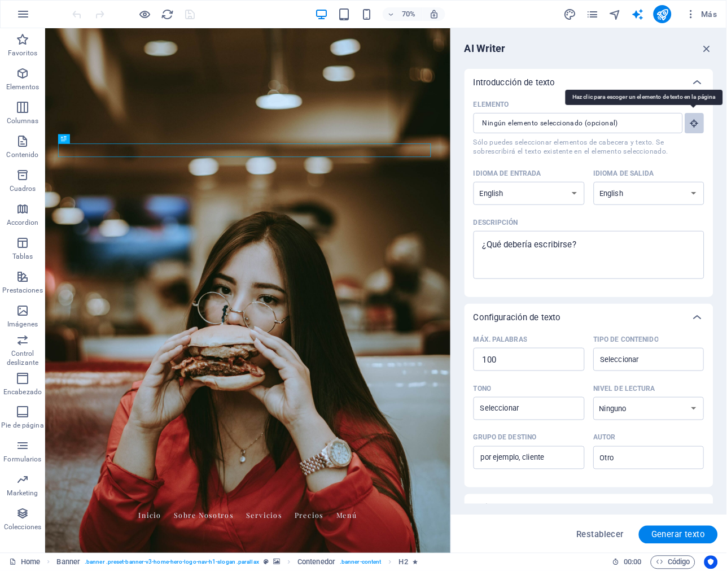
click at [690, 121] on icon "button" at bounding box center [695, 123] width 10 height 10
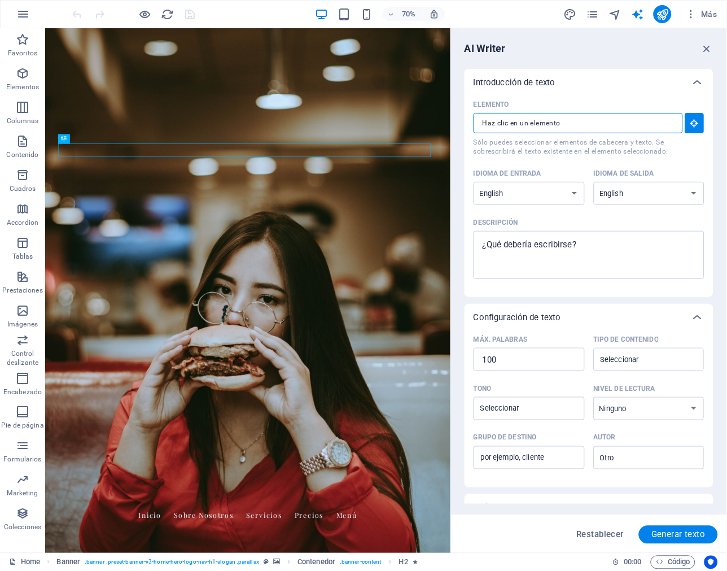
click at [515, 125] on input "Elemento ​ Sólo puedes seleccionar elementos de cabecera y texto. Se sobrescrib…" at bounding box center [573, 123] width 201 height 20
click at [507, 189] on select "Albanian Arabic Armenian Awadhi Azerbaijani Bashkir Basque Belarusian Bengali B…" at bounding box center [528, 193] width 111 height 23
select select "Spanish"
click at [473, 182] on select "Albanian Arabic Armenian Awadhi Azerbaijani Bashkir Basque Belarusian Bengali B…" at bounding box center [528, 193] width 111 height 23
click at [621, 185] on select "Albanian Arabic Armenian Awadhi Azerbaijani Bashkir Basque Belarusian Bengali B…" at bounding box center [649, 193] width 111 height 23
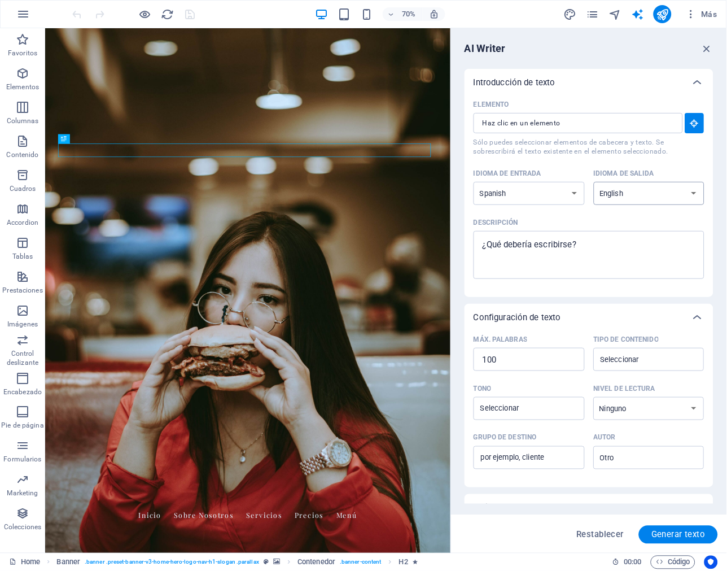
select select "Spanish"
click at [594, 182] on select "Albanian Arabic Armenian Awadhi Azerbaijani Bashkir Basque Belarusian Bengali B…" at bounding box center [649, 193] width 111 height 23
click at [556, 256] on textarea "Descripción x ​" at bounding box center [589, 254] width 220 height 37
type textarea "x"
click at [651, 367] on input "Tipo de contenido ​" at bounding box center [640, 359] width 86 height 16
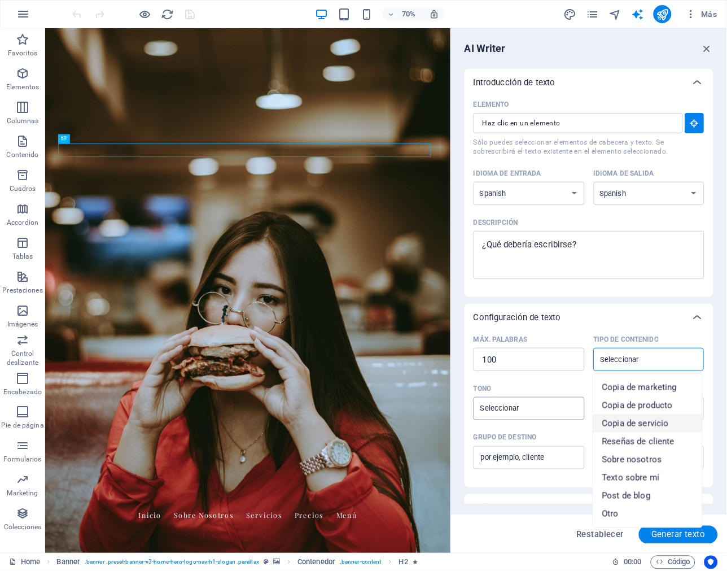
click at [544, 410] on input "Tono ​" at bounding box center [520, 408] width 86 height 16
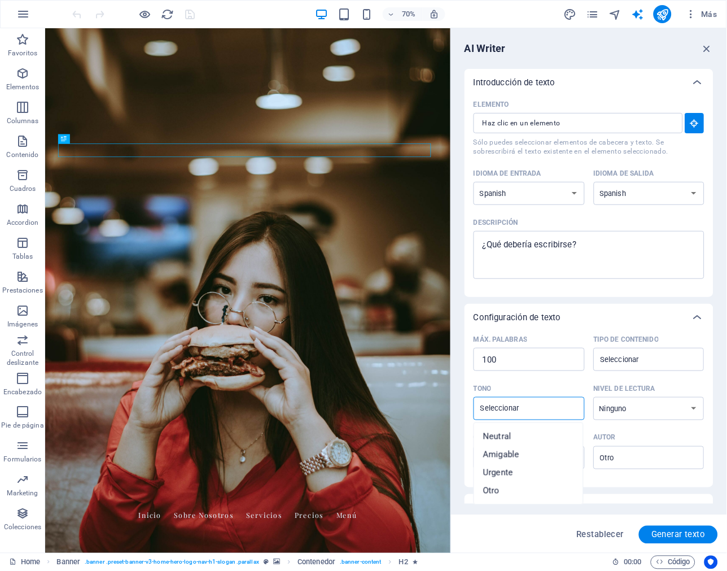
click at [544, 409] on input "Tono ​" at bounding box center [520, 408] width 86 height 16
click at [627, 410] on select "Ninguno Académico Adulto Adolescente Infantil" at bounding box center [649, 408] width 111 height 23
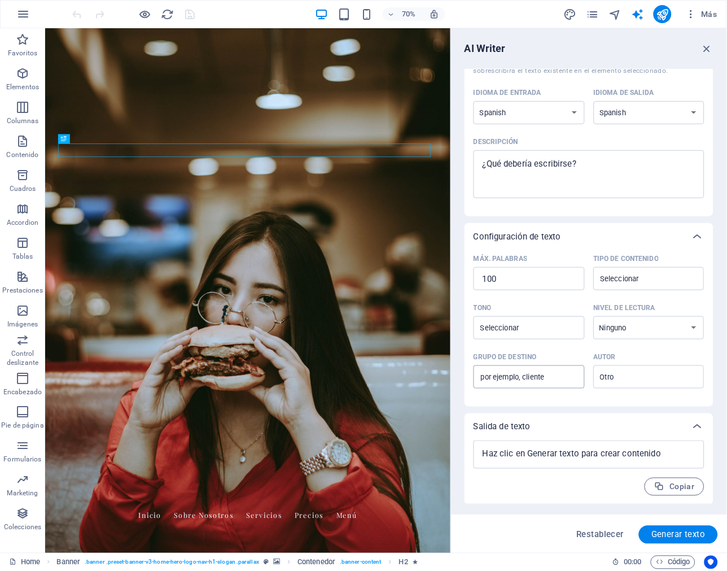
click at [525, 374] on input "Grupo de destino ​" at bounding box center [528, 377] width 111 height 18
click at [628, 375] on input "Autor ​" at bounding box center [640, 377] width 86 height 16
click at [563, 376] on input "Grupo de destino ​" at bounding box center [528, 377] width 111 height 18
click at [555, 453] on textarea at bounding box center [589, 454] width 220 height 17
type textarea "x"
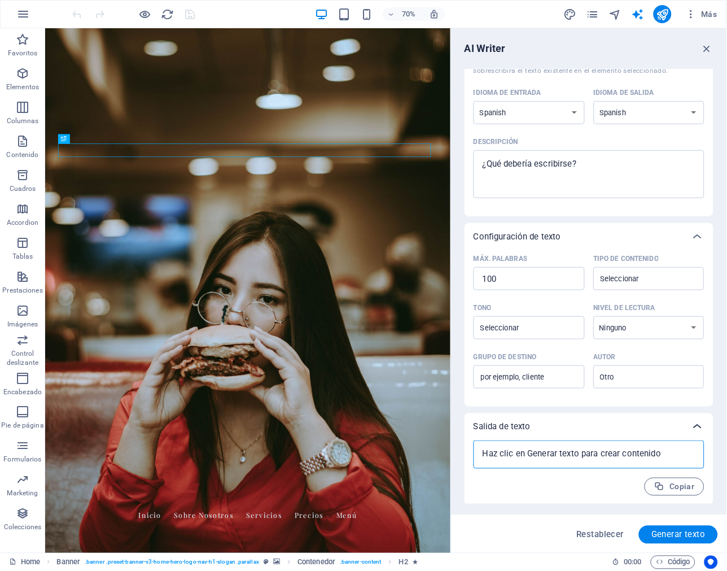
click at [695, 427] on icon at bounding box center [698, 427] width 14 height 14
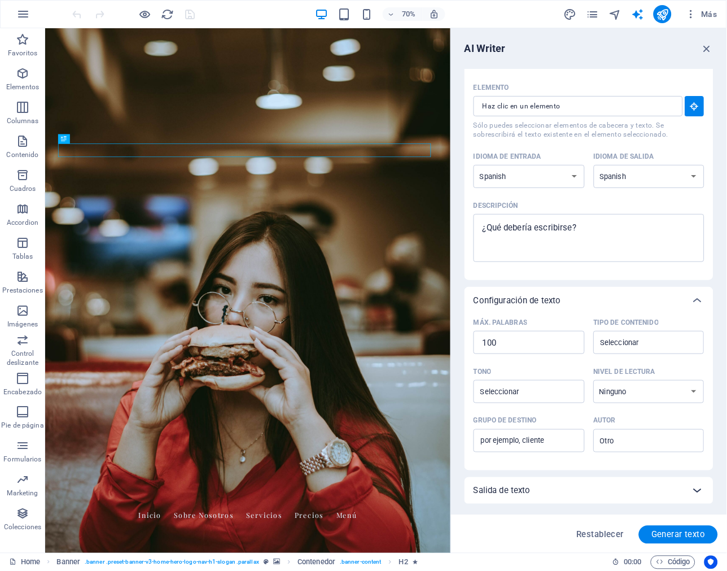
click at [691, 490] on icon at bounding box center [698, 491] width 14 height 14
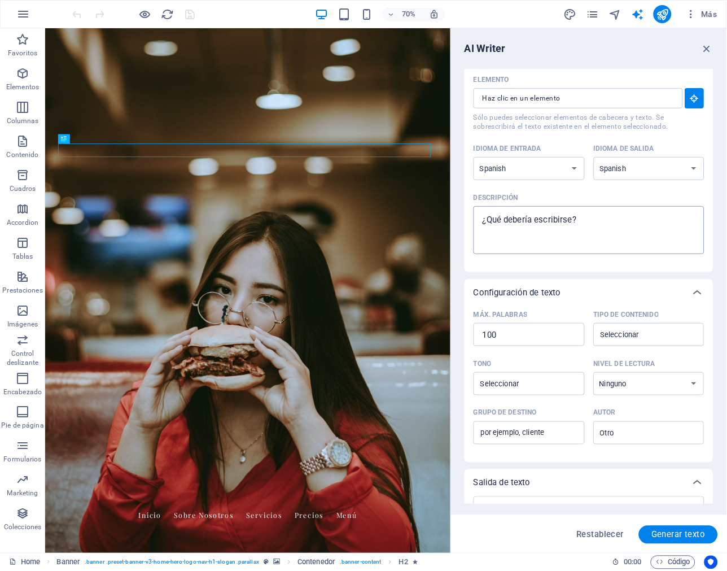
scroll to position [0, 0]
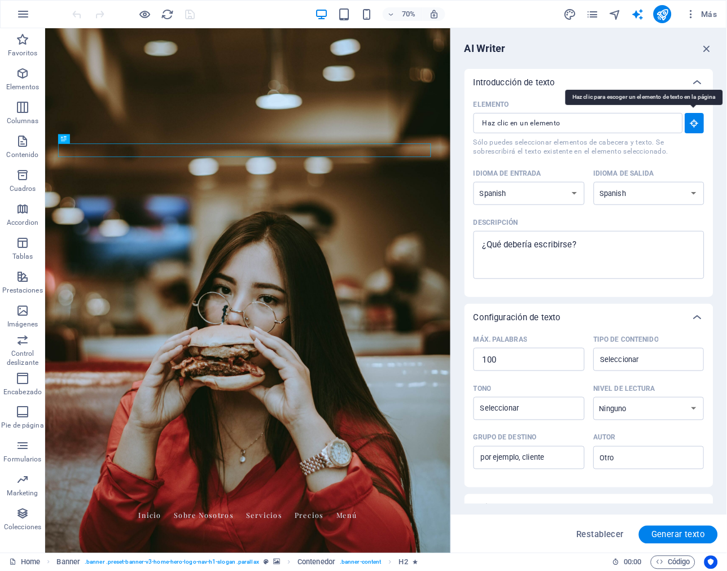
click at [689, 116] on button "Elemento ​ Sólo puedes seleccionar elementos de cabecera y texto. Se sobrescrib…" at bounding box center [694, 123] width 19 height 20
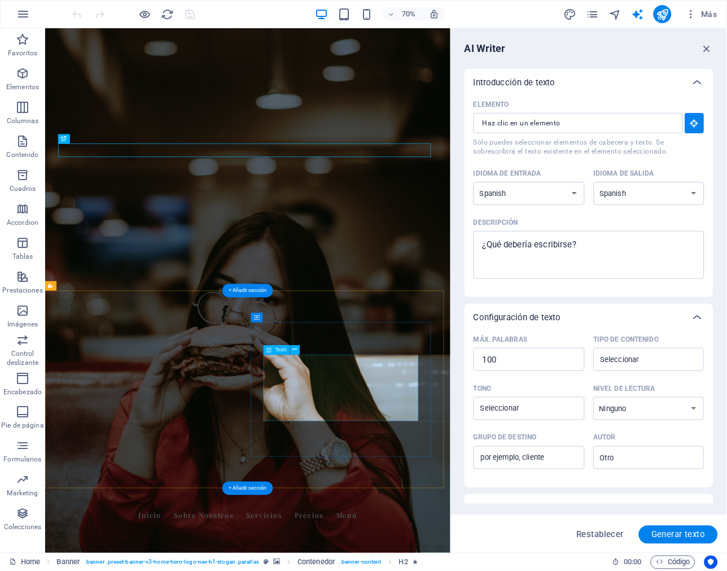
type input "#ed-854991466"
type textarea "x"
type input "48"
type textarea "x"
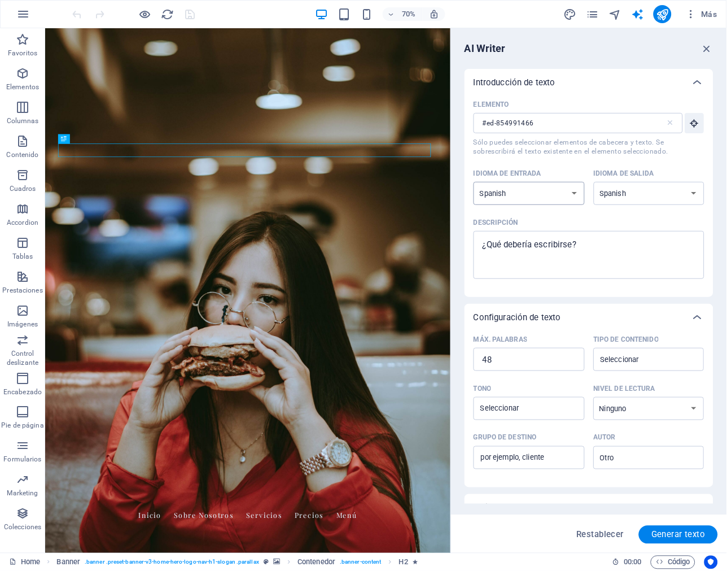
click at [528, 194] on select "Albanian Arabic Armenian Awadhi Azerbaijani Bashkir Basque Belarusian Bengali B…" at bounding box center [528, 193] width 111 height 23
type textarea "x"
click at [550, 249] on textarea "Descripción x ​" at bounding box center [589, 254] width 220 height 37
type textarea "D"
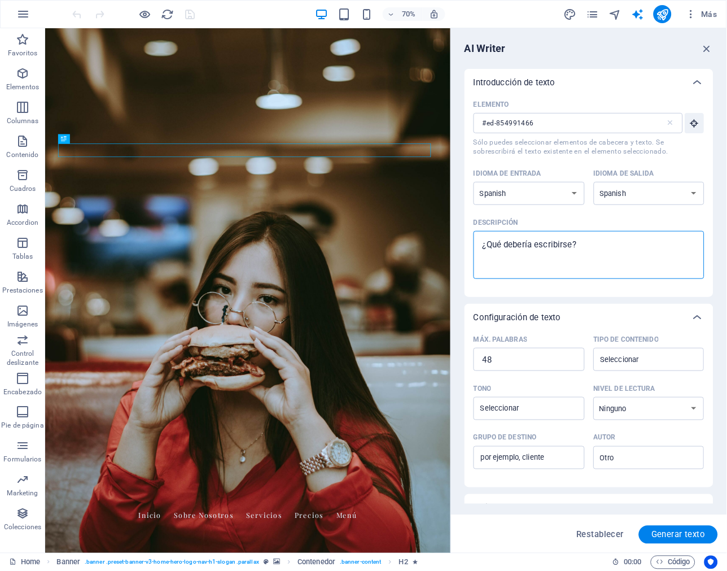
type textarea "x"
type textarea "De"
type textarea "x"
type textarea "Des"
type textarea "x"
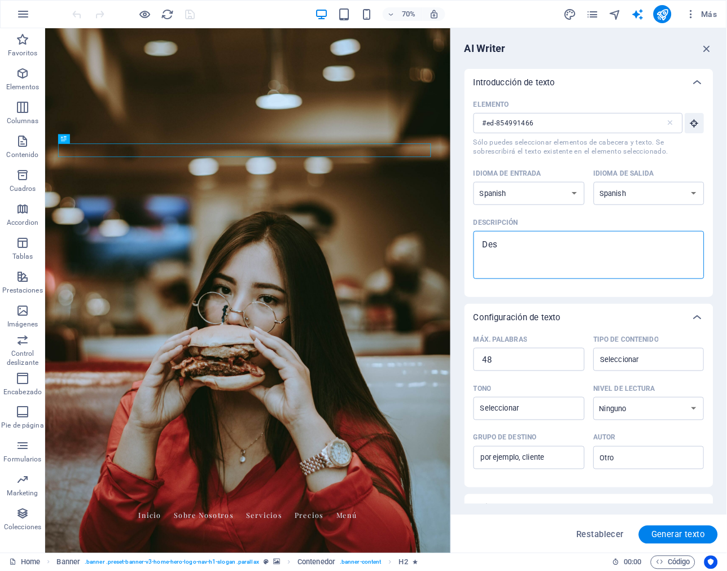
type textarea "Desc"
type textarea "x"
type textarea "Descr"
type textarea "x"
type textarea "Descri"
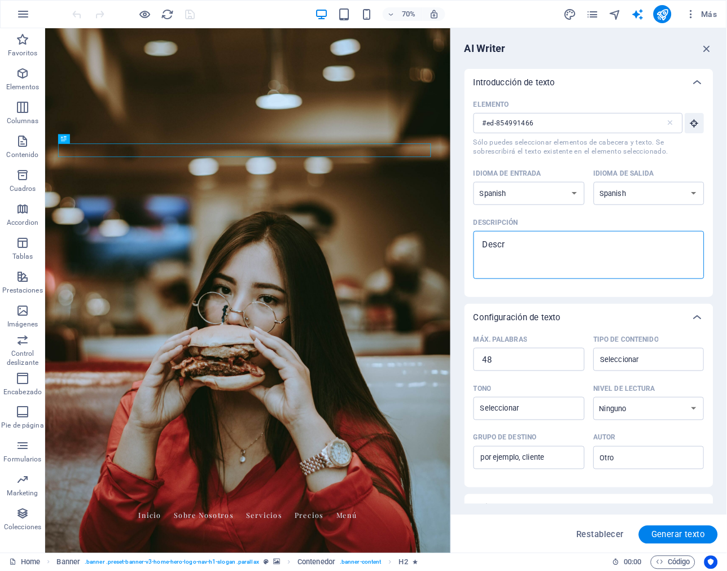
type textarea "x"
type textarea "Describ"
type textarea "x"
type textarea "Describe"
type textarea "x"
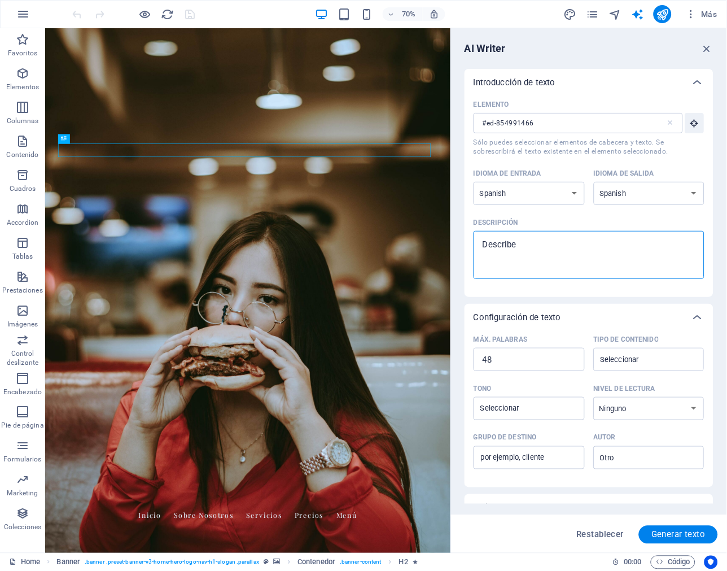
type textarea "Describe"
type textarea "x"
type textarea "Describe u"
type textarea "x"
type textarea "Describe un"
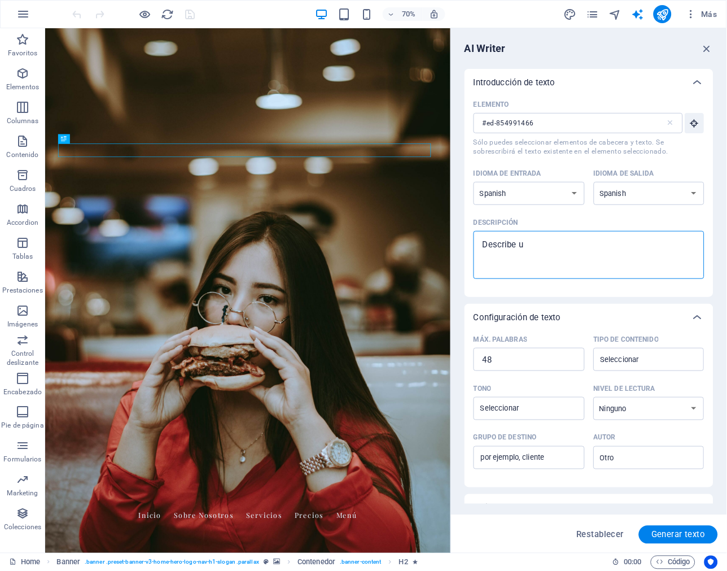
type textarea "x"
type textarea "Describe un"
type textarea "x"
type textarea "Describe un n"
type textarea "x"
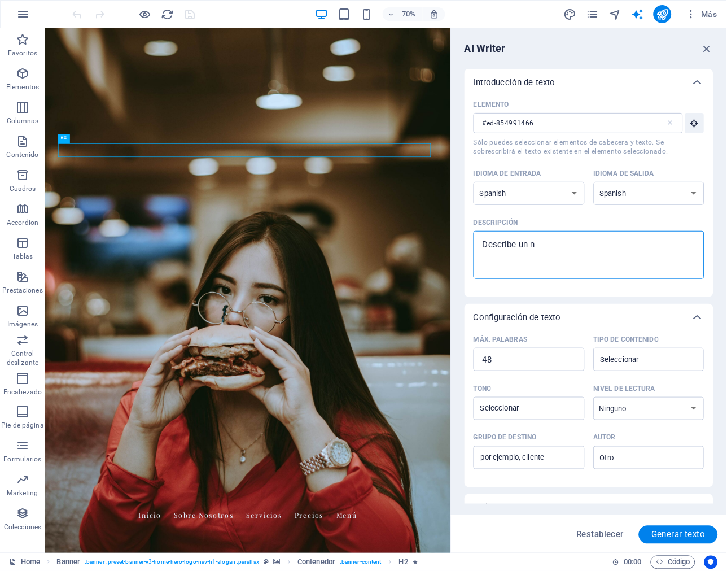
type textarea "Describe un ne"
type textarea "x"
type textarea "Describe un neg"
type textarea "x"
type textarea "Describe un nego"
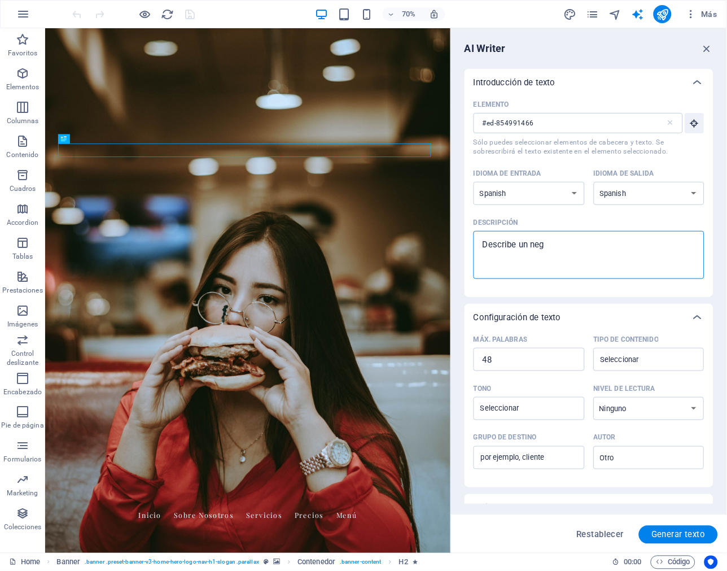
type textarea "x"
type textarea "Describe un negoc"
type textarea "x"
type textarea "Describe un negoci"
type textarea "x"
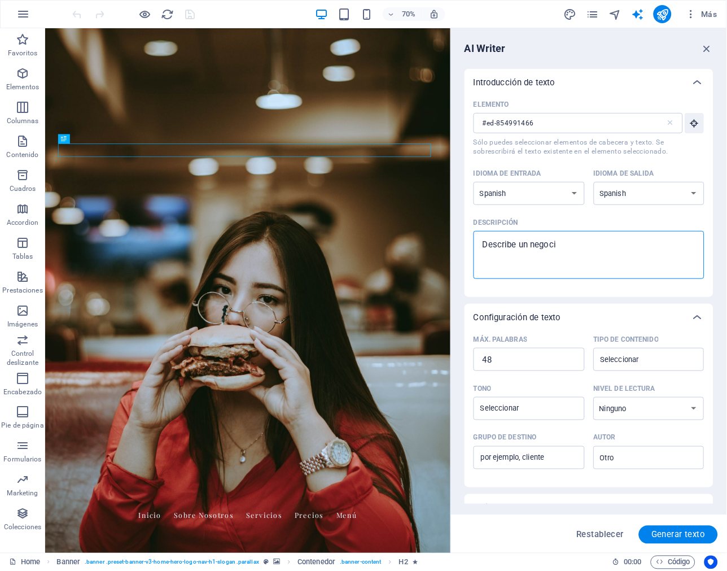
type textarea "Describe un negocio"
type textarea "x"
type textarea "Describe un negocio"
type textarea "x"
type textarea "Describe un negocio d"
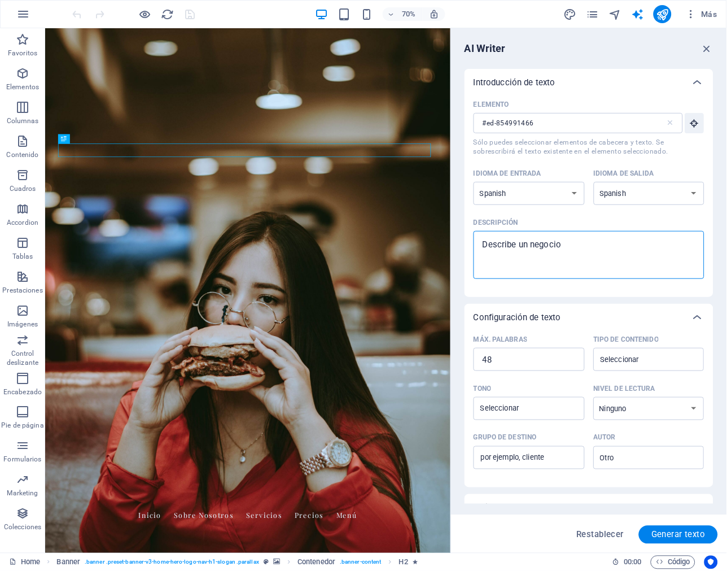
type textarea "x"
type textarea "Describe un negocio de"
type textarea "x"
type textarea "Describe un negocio de"
type textarea "x"
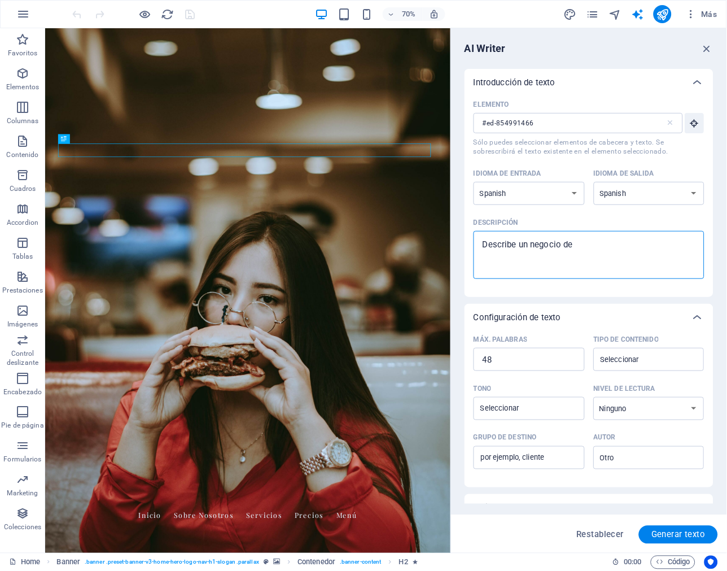
type textarea "Describe un negocio de h"
type textarea "x"
type textarea "Describe un negocio de ha"
type textarea "x"
type textarea "Describe un negocio [PERSON_NAME]"
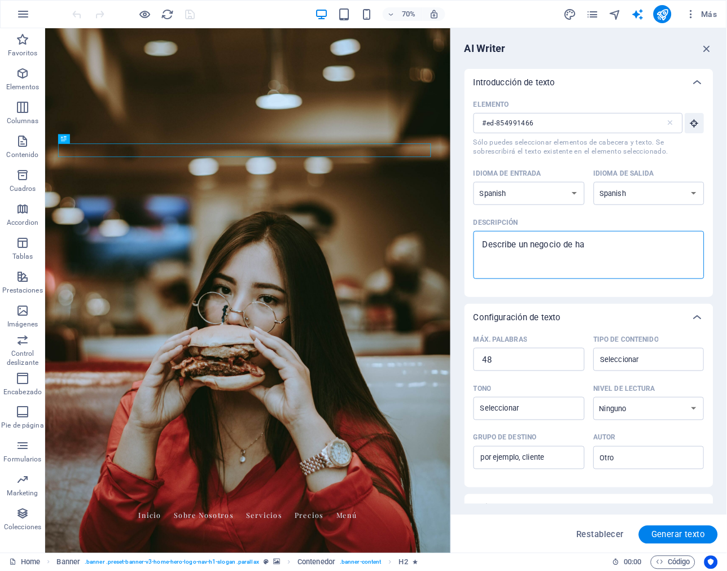
type textarea "x"
type textarea "Describe un negocio [PERSON_NAME]"
type textarea "x"
type textarea "Describe un negocio de hambu"
type textarea "x"
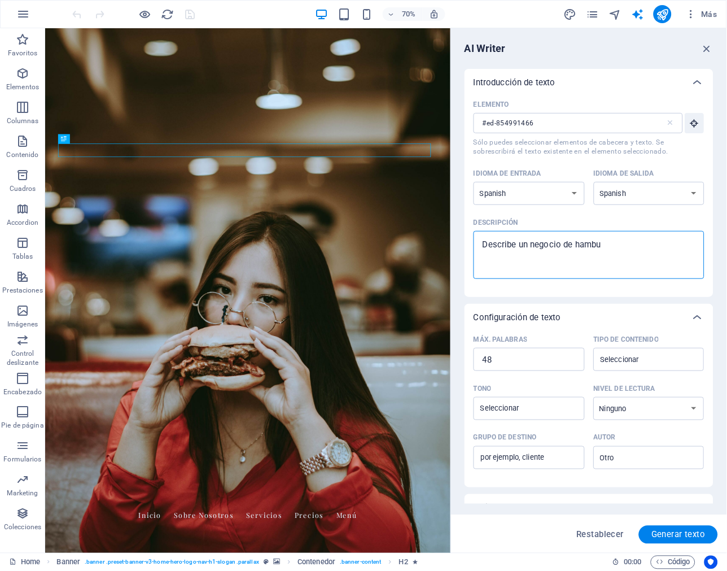
type textarea "Describe un negocio de hambur"
type textarea "x"
type textarea "Describe un negocio de [GEOGRAPHIC_DATA]"
type textarea "x"
type textarea "Describe un negocio de [GEOGRAPHIC_DATA]"
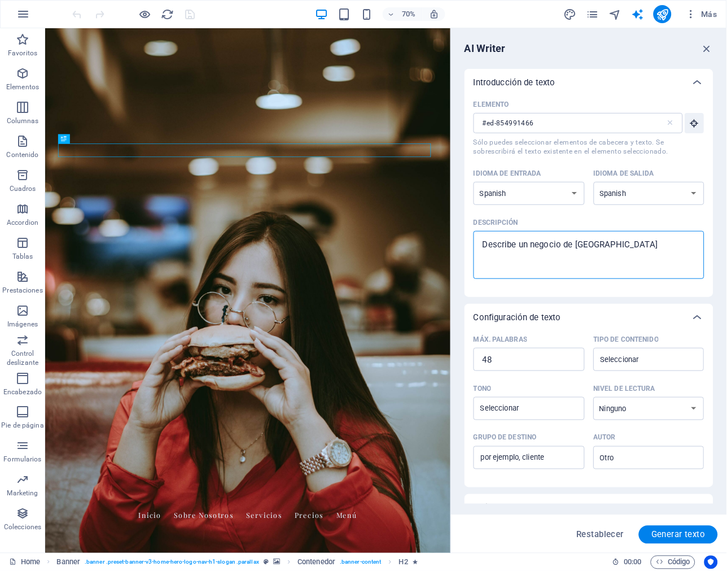
type textarea "x"
type textarea "Describe un negocio de [GEOGRAPHIC_DATA]"
type textarea "x"
type textarea "Describe un negocio de hamburgues"
type textarea "x"
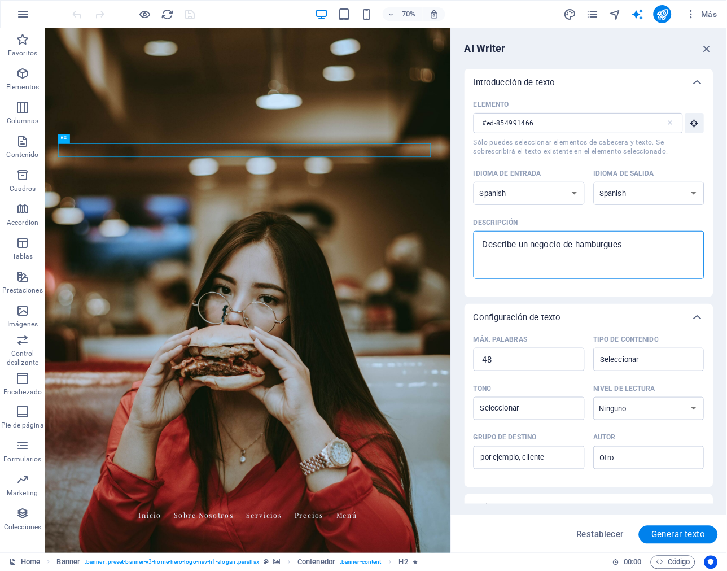
type textarea "Describe un negocio de hamburguesa"
type textarea "x"
type textarea "Describe un negocio de hamburguesas"
type textarea "x"
type textarea "Describe un negocio de hamburguesas"
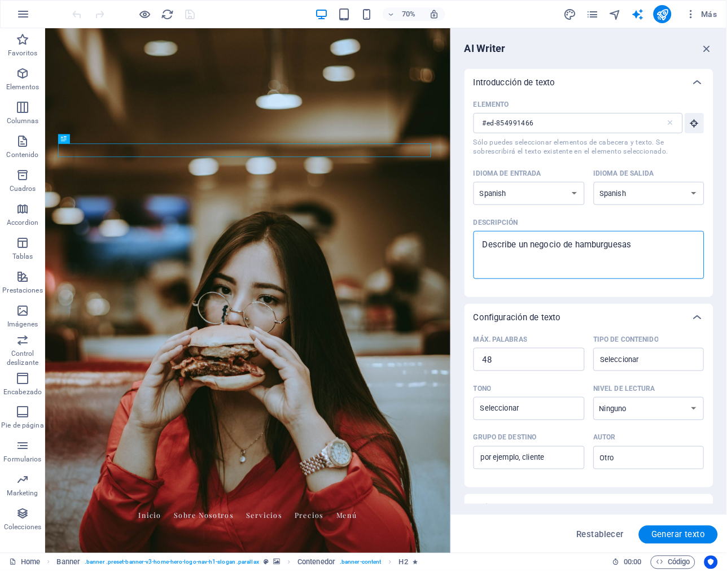
type textarea "x"
type textarea "Describe un negocio de hamburguesas e"
type textarea "x"
type textarea "Describe un negocio de hamburguesas en"
type textarea "x"
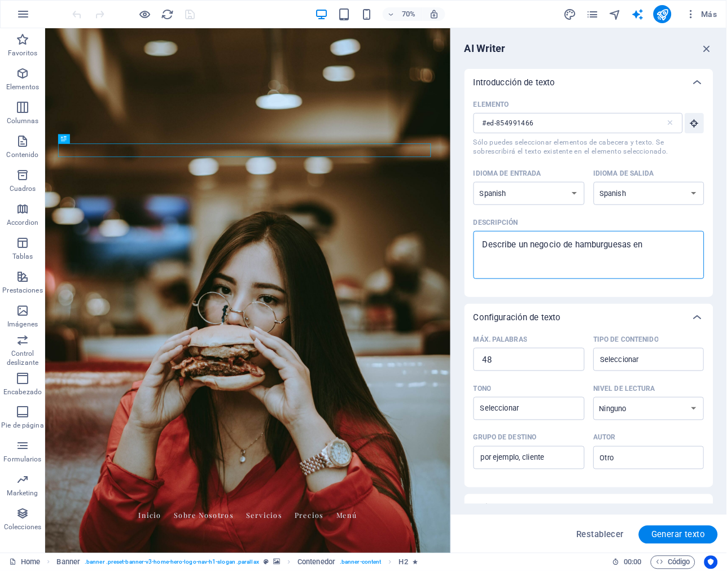
type textarea "Describe un negocio de hamburguesas en"
type textarea "x"
type textarea "Describe un negocio de hamburguesas en l"
type textarea "x"
type textarea "Describe un negocio de hamburguesas en la"
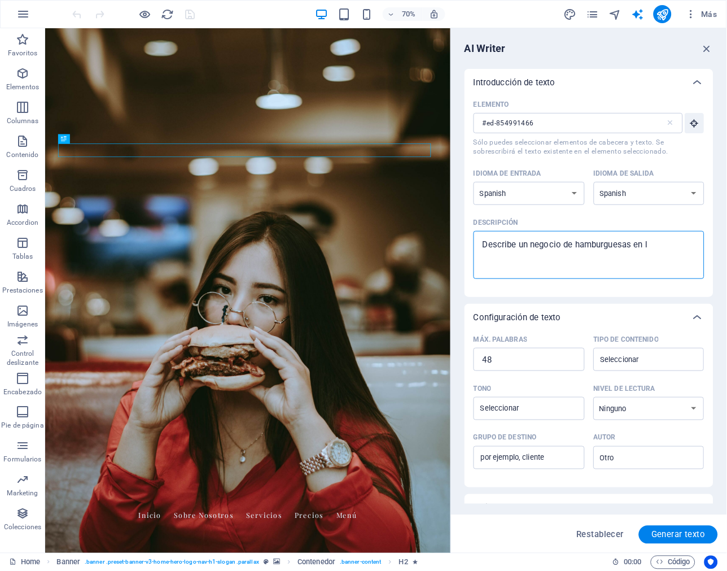
type textarea "x"
type textarea "Describe un negocio de hamburguesas en la"
type textarea "x"
type textarea "Describe un negocio de hamburguesas en la c"
type textarea "x"
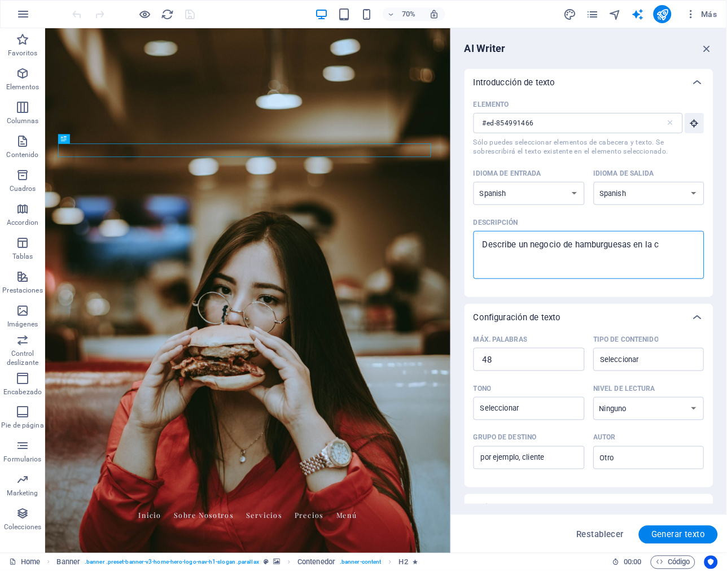
type textarea "Describe un negocio de hamburguesas en la ci"
type textarea "x"
type textarea "Describe un negocio de hamburguesas en la ciu"
type textarea "x"
type textarea "Describe un negocio de hamburguesas en la ciud"
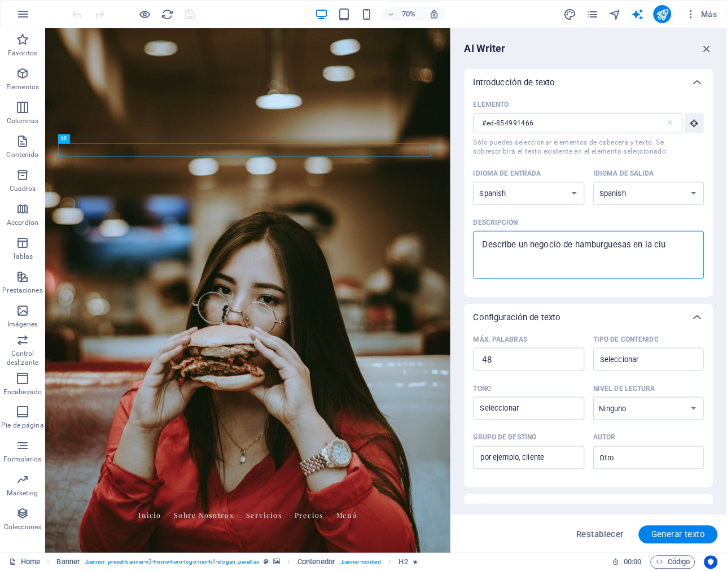
type textarea "x"
type textarea "Describe un negocio de hamburguesas en la ciuda"
type textarea "x"
type textarea "Describe un negocio de hamburguesas en la ciudad"
type textarea "x"
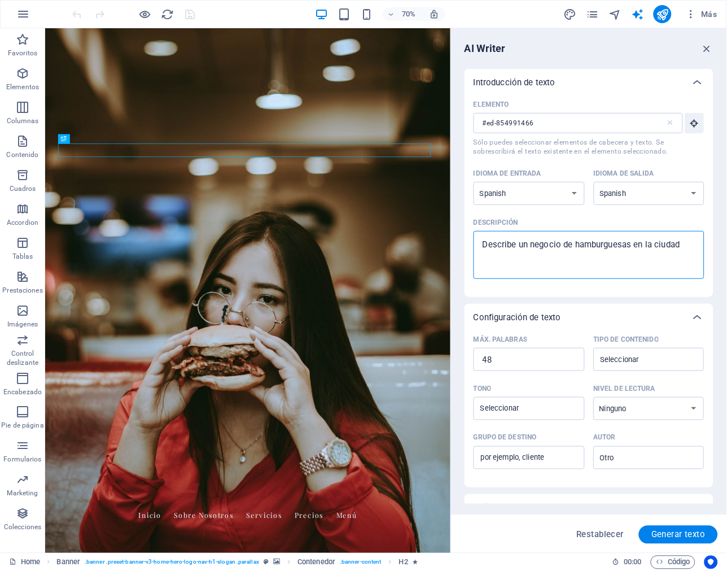
type textarea "Describe un negocio de hamburguesas en la ciudad"
type textarea "x"
type textarea "Describe un negocio de hamburguesas en la ciudad d"
type textarea "x"
type textarea "Describe un negocio de hamburguesas en la ciudad de"
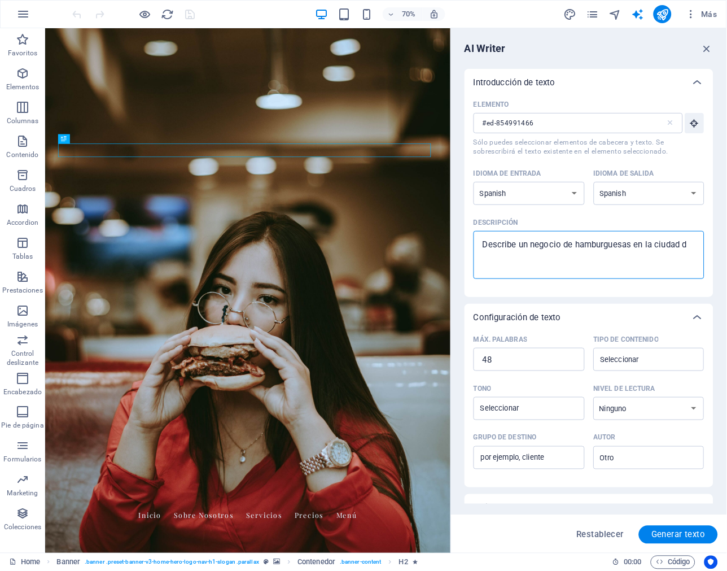
type textarea "x"
type textarea "Describe un negocio de hamburguesas en la ciudad de"
type textarea "x"
type textarea "Describe un negocio de hamburguesas en la ciudad de m"
type textarea "x"
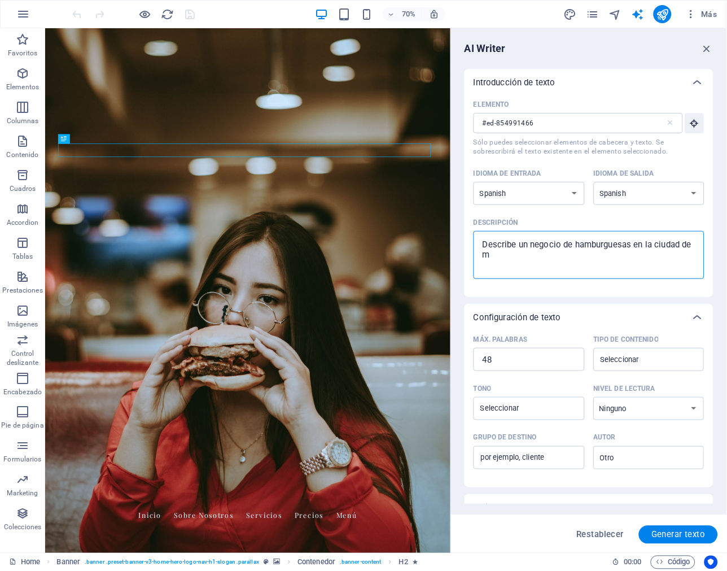
type textarea "Describe un negocio de hamburguesas en la ciudad de me"
type textarea "x"
type textarea "Describe un negocio de hamburguesas en la ciudad de med"
type textarea "x"
type textarea "Describe un negocio de hamburguesas en la ciudad [PERSON_NAME][GEOGRAPHIC_DATA]"
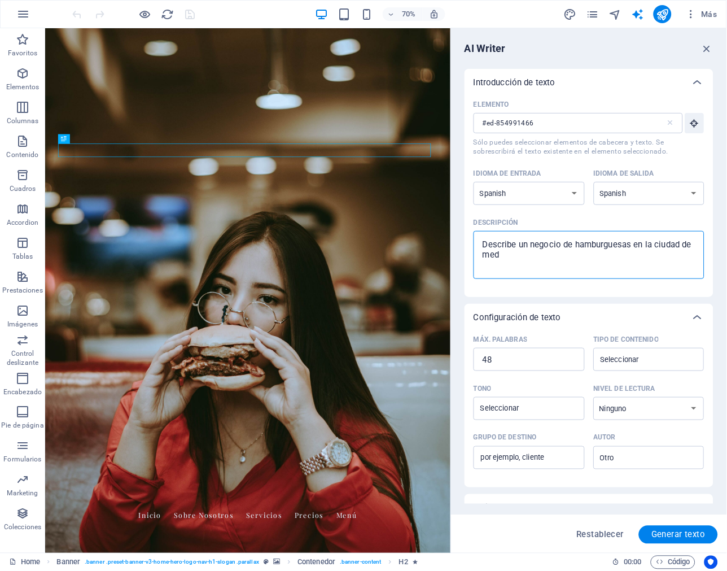
type textarea "x"
type textarea "Describe un negocio de hamburguesas en la ciudad [PERSON_NAME][GEOGRAPHIC_DATA]"
type textarea "x"
type textarea "Describe un negocio de hamburguesas en la ciudad [PERSON_NAME][GEOGRAPHIC_DATA]"
type textarea "x"
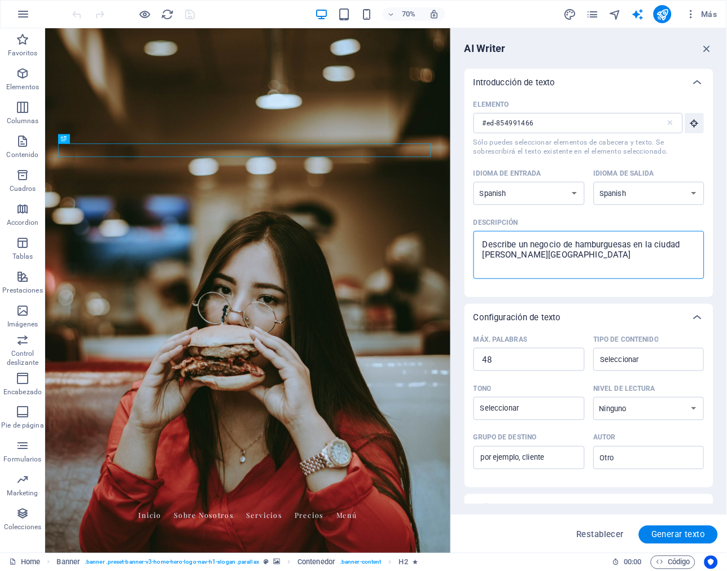
type textarea "Describe un negocio de hamburguesas en la ciudad de [GEOGRAPHIC_DATA]"
type textarea "x"
type textarea "Describe un negocio de hamburguesas en la ciudad de [GEOGRAPHIC_DATA]"
type textarea "x"
type textarea "Describe un negocio de hamburguesas en la ciudad de [GEOGRAPHIC_DATA],"
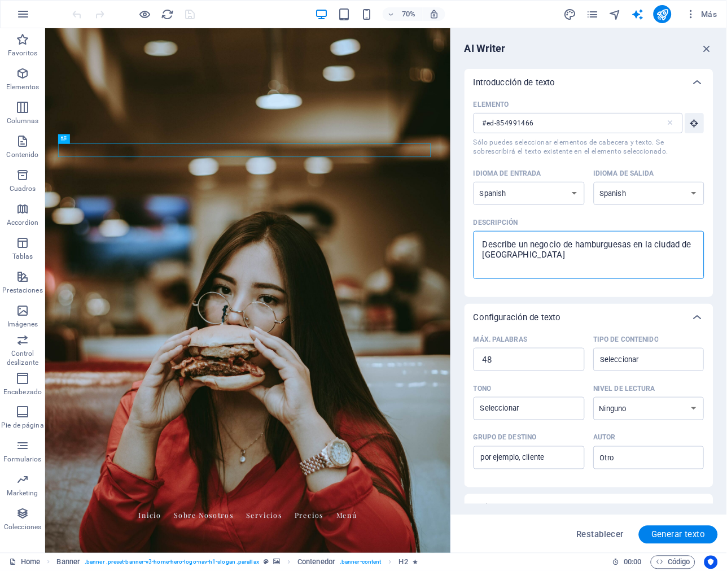
type textarea "x"
type textarea "Describe un negocio de hamburguesas en la ciudad de [GEOGRAPHIC_DATA],"
type textarea "x"
type textarea "Describe un negocio de hamburguesas en la ciudad de [GEOGRAPHIC_DATA], e"
type textarea "x"
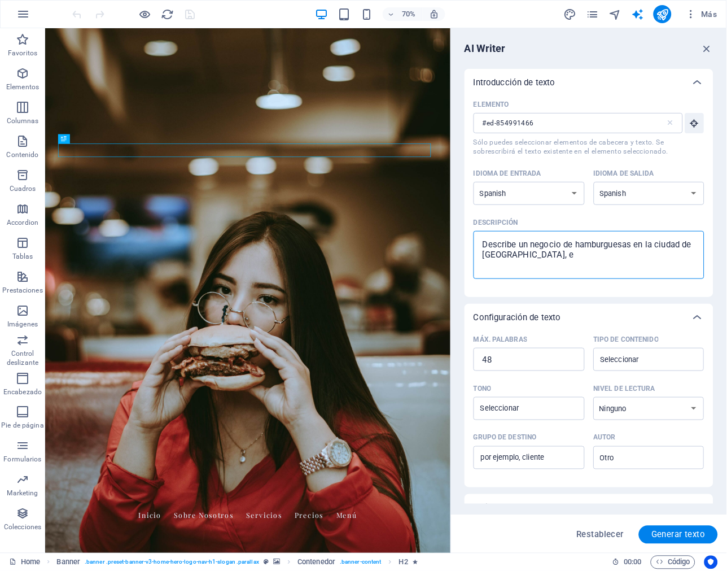
type textarea "Describe un negocio de hamburguesas en la ciudad de [GEOGRAPHIC_DATA], el"
type textarea "x"
type textarea "Describe un negocio de hamburguesas en la ciudad de [GEOGRAPHIC_DATA], el"
type textarea "x"
type textarea "Describe un negocio de hamburguesas en la ciudad de [GEOGRAPHIC_DATA], el c"
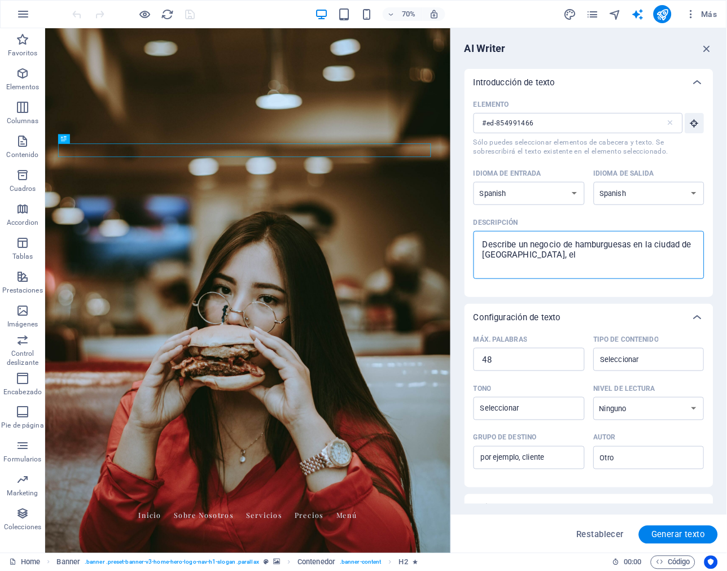
type textarea "x"
type textarea "Describe un negocio de hamburguesas en la ciudad de [GEOGRAPHIC_DATA], el cu"
type textarea "x"
type textarea "Describe un negocio de hamburguesas en la ciudad de [GEOGRAPHIC_DATA], el cua"
type textarea "x"
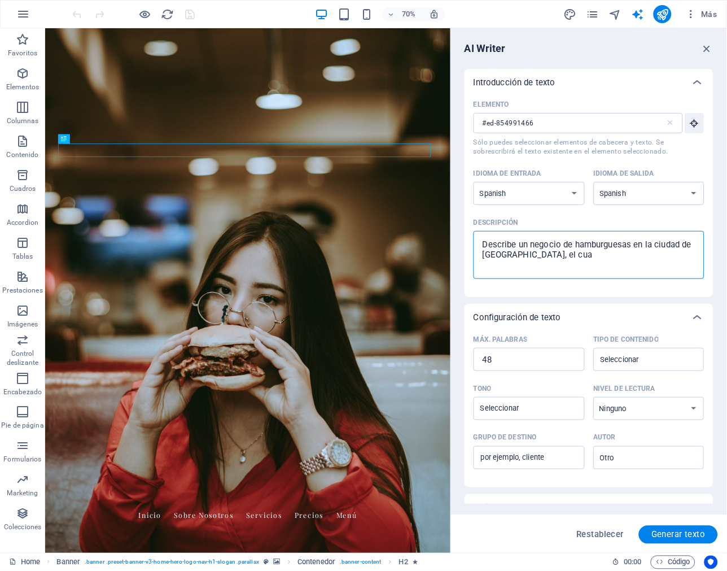
type textarea "Describe un negocio de hamburguesas en la ciudad de [GEOGRAPHIC_DATA], el cual"
type textarea "x"
type textarea "Describe un negocio de hamburguesas en la ciudad de [GEOGRAPHIC_DATA], el cual"
type textarea "x"
type textarea "Describe un negocio de hamburguesas en la ciudad de [GEOGRAPHIC_DATA], el cual c"
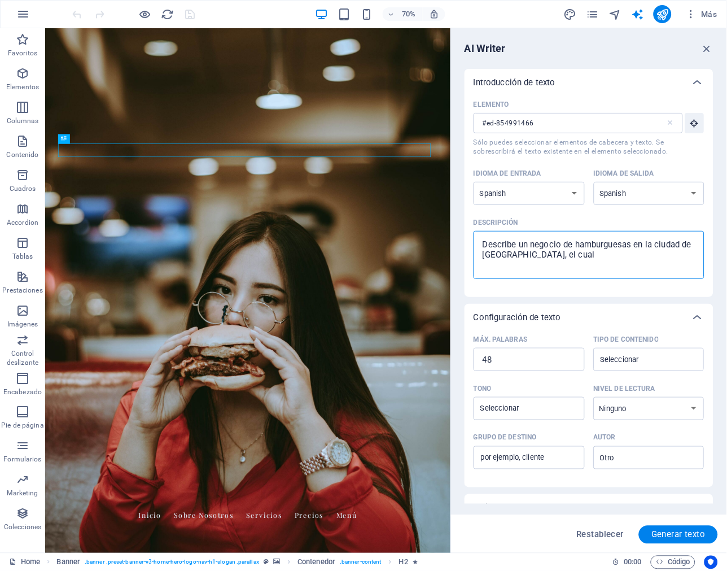
type textarea "x"
type textarea "Describe un negocio de hamburguesas en la ciudad de [GEOGRAPHIC_DATA], el cual"
type textarea "x"
type textarea "Describe un negocio de hamburguesas en la ciudad de [GEOGRAPHIC_DATA], el cual c"
type textarea "x"
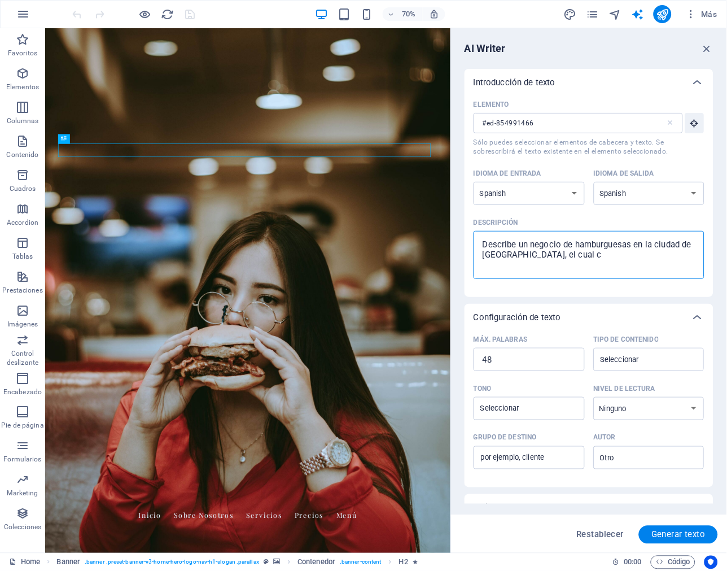
type textarea "Describe un negocio de hamburguesas en la ciudad de [GEOGRAPHIC_DATA], el cual …"
type textarea "x"
type textarea "Describe un negocio de hamburguesas en la ciudad de [GEOGRAPHIC_DATA], el cual …"
type textarea "x"
type textarea "Describe un negocio de hamburguesas en la ciudad de [GEOGRAPHIC_DATA], el cual …"
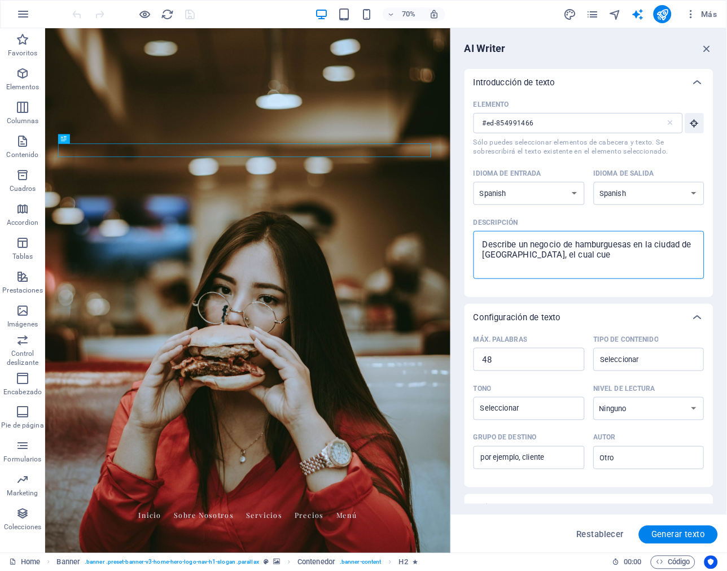
type textarea "x"
type textarea "Describe un negocio de hamburguesas en la ciudad de [GEOGRAPHIC_DATA], el cual …"
type textarea "x"
type textarea "Describe un negocio de hamburguesas en la ciudad de [GEOGRAPHIC_DATA], el cual …"
type textarea "x"
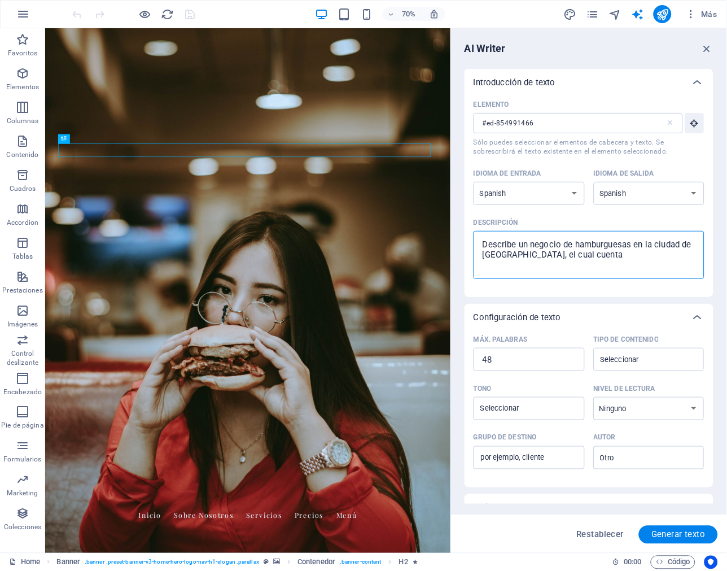
type textarea "Describe un negocio de hamburguesas en la ciudad de [GEOGRAPHIC_DATA], el cual …"
type textarea "x"
type textarea "Describe un negocio de hamburguesas en la ciudad de [GEOGRAPHIC_DATA], el cual …"
type textarea "x"
type textarea "Describe un negocio de hamburguesas en la ciudad de [GEOGRAPHIC_DATA], el cual …"
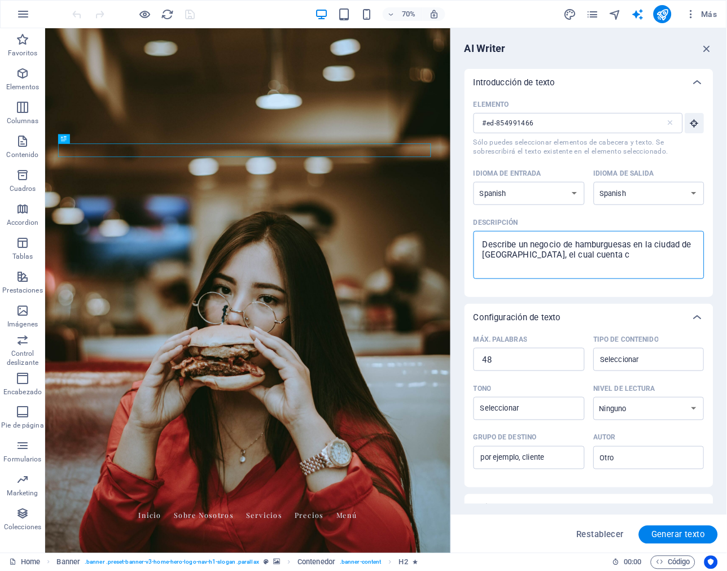
type textarea "x"
type textarea "Describe un negocio de hamburguesas en la ciudad de [GEOGRAPHIC_DATA], el cual …"
type textarea "x"
type textarea "Describe un negocio de hamburguesas en la ciudad de [GEOGRAPHIC_DATA], el cual …"
type textarea "x"
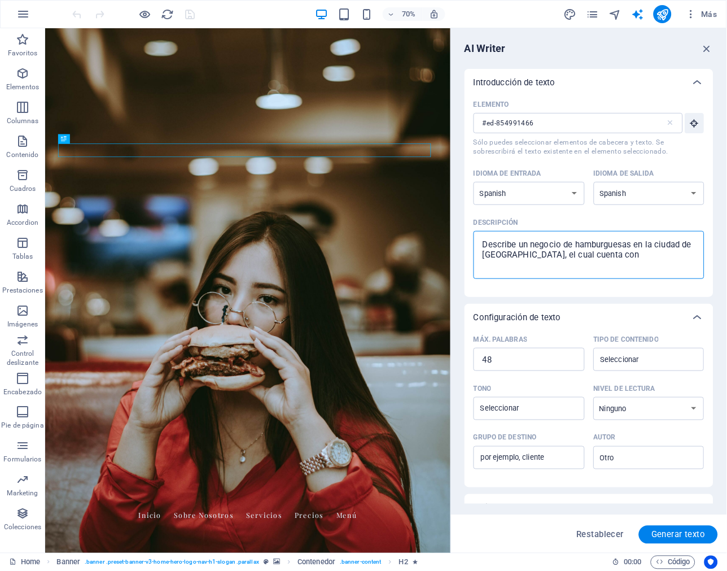
type textarea "Describe un negocio de hamburguesas en la ciudad de [GEOGRAPHIC_DATA], el cual …"
type textarea "x"
type textarea "Describe un negocio de hamburguesas en la ciudad de [GEOGRAPHIC_DATA], el cual …"
type textarea "x"
type textarea "Describe un negocio de hamburguesas en la ciudad de [GEOGRAPHIC_DATA], el cual …"
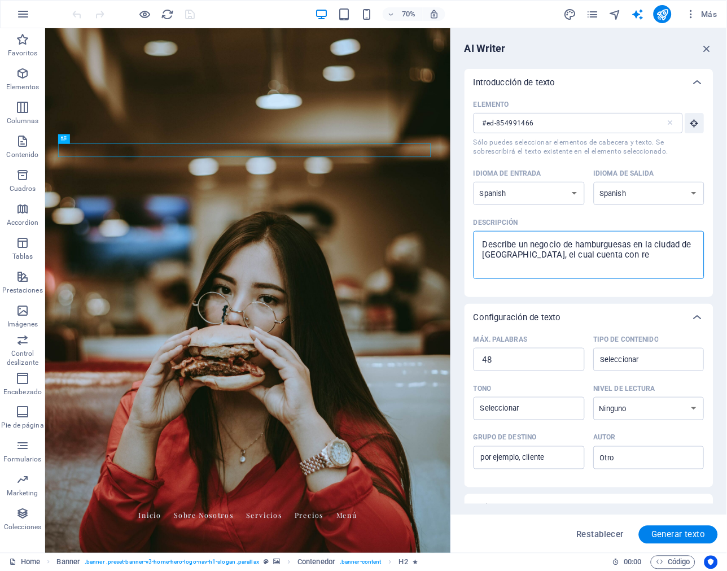
type textarea "x"
type textarea "Describe un negocio de hamburguesas en la ciudad de [GEOGRAPHIC_DATA], el cual …"
type textarea "x"
type textarea "Describe un negocio de hamburguesas en la ciudad de [GEOGRAPHIC_DATA], el cual …"
type textarea "x"
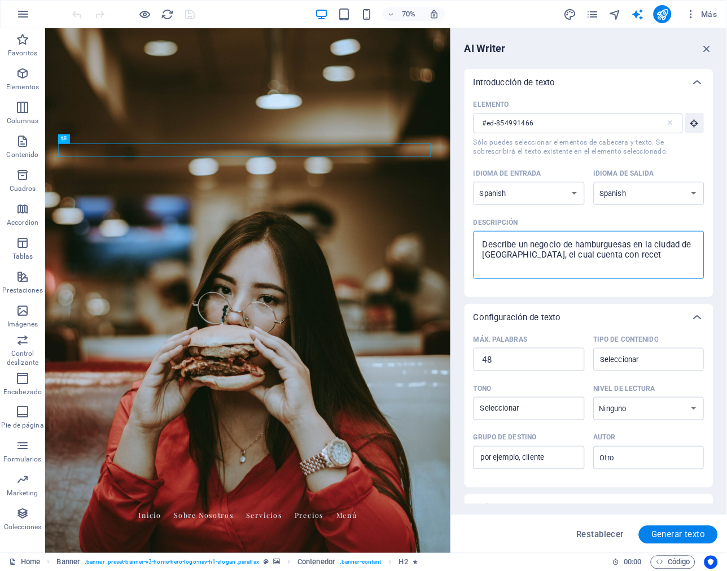
type textarea "Describe un negocio de hamburguesas en la ciudad de [GEOGRAPHIC_DATA], el cual …"
type textarea "x"
type textarea "Describe un negocio de hamburguesas en la ciudad de [GEOGRAPHIC_DATA], el cual …"
type textarea "x"
type textarea "Describe un negocio de hamburguesas en la ciudad de [GEOGRAPHIC_DATA], el cual …"
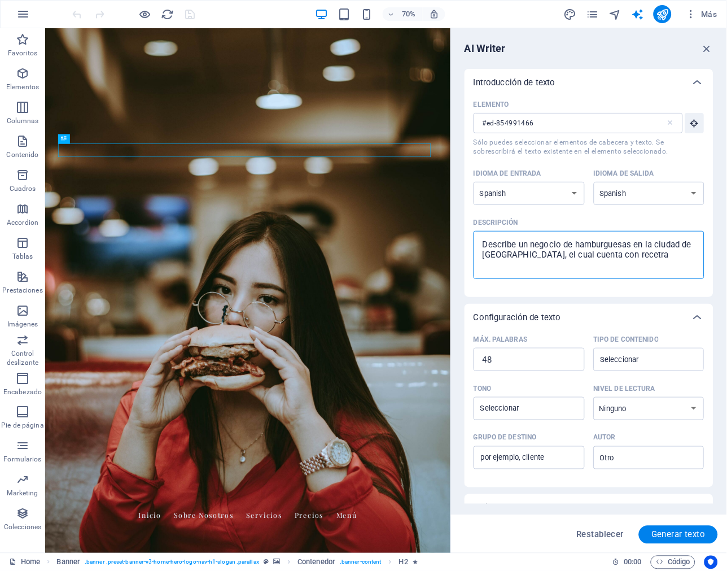
type textarea "x"
type textarea "Describe un negocio de hamburguesas en la ciudad de [GEOGRAPHIC_DATA], el cual …"
type textarea "x"
type textarea "Describe un negocio de hamburguesas en la ciudad de [GEOGRAPHIC_DATA], el cual …"
type textarea "x"
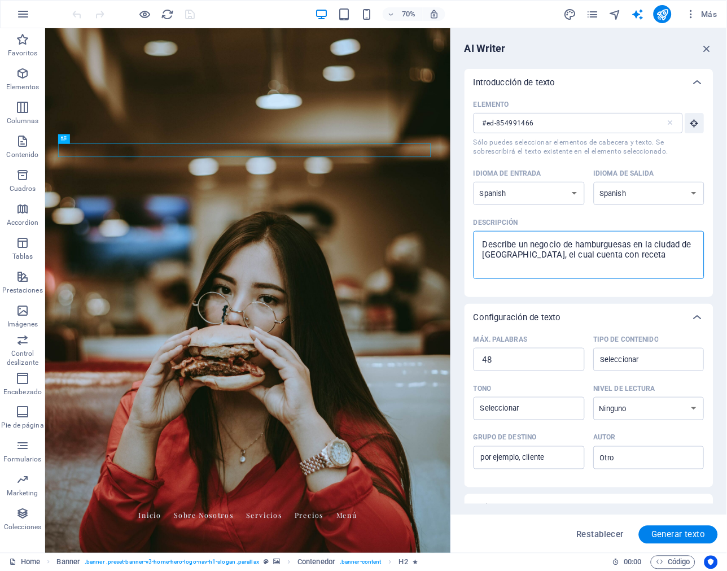
type textarea "Describe un negocio de hamburguesas en la ciudad de [GEOGRAPHIC_DATA], el cual …"
type textarea "x"
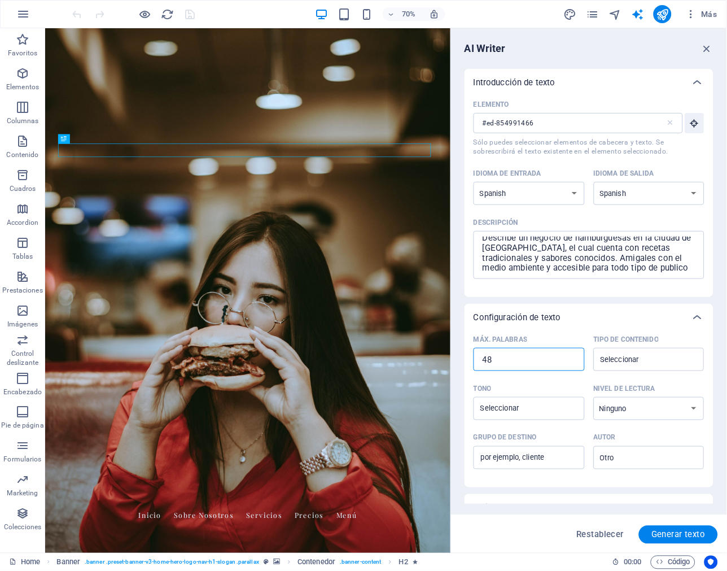
click at [529, 361] on input "48" at bounding box center [528, 359] width 111 height 23
click at [489, 359] on input "48" at bounding box center [528, 359] width 111 height 23
click at [634, 350] on div "​" at bounding box center [649, 359] width 111 height 23
click at [634, 351] on input "Tipo de contenido ​" at bounding box center [640, 359] width 86 height 16
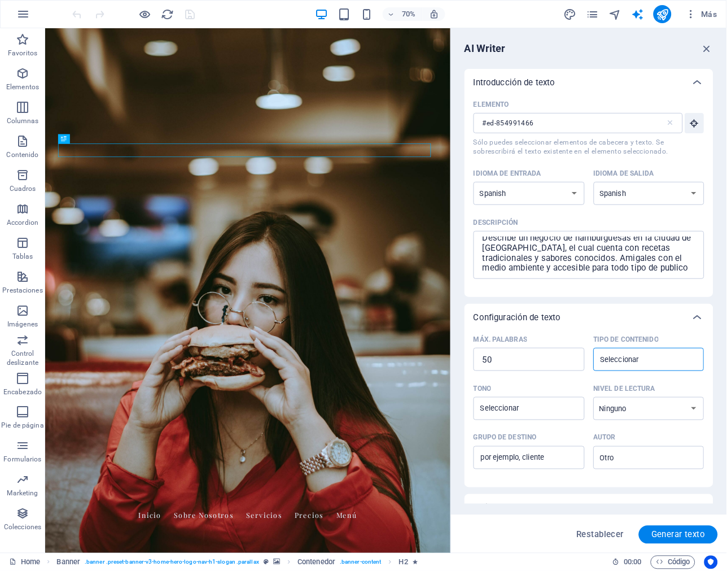
click at [659, 357] on input "Tipo de contenido ​" at bounding box center [640, 359] width 86 height 16
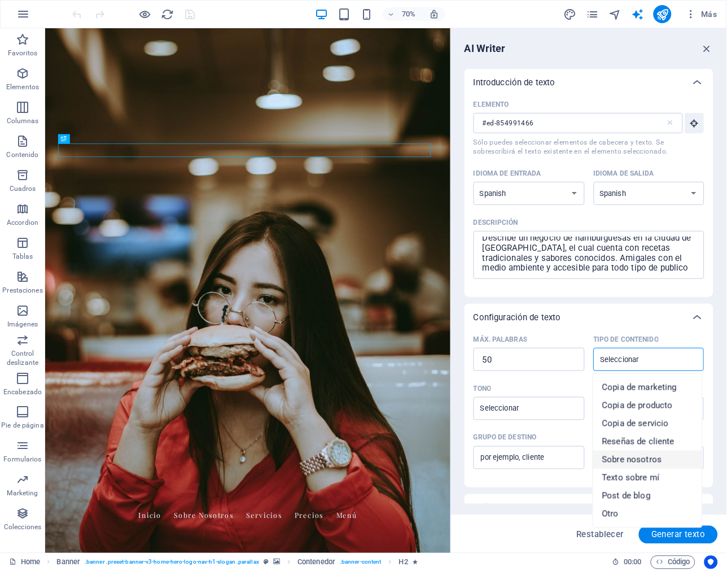
click at [686, 460] on li "Sobre nosotros" at bounding box center [647, 459] width 109 height 18
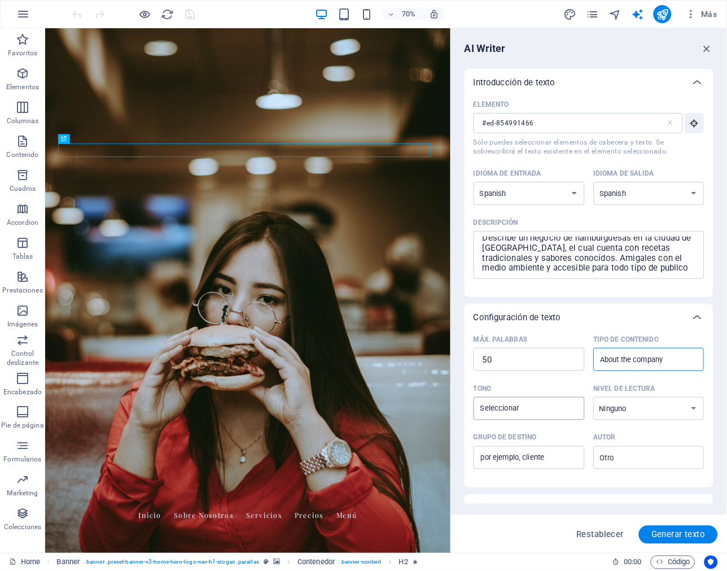
click at [524, 413] on input "Tono ​" at bounding box center [520, 408] width 86 height 16
click at [538, 451] on li "Amigable" at bounding box center [528, 454] width 109 height 18
click at [619, 415] on select "Ninguno Académico Adulto Adolescente Infantil" at bounding box center [649, 408] width 111 height 23
click at [594, 397] on select "Ninguno Académico Adulto Adolescente Infantil" at bounding box center [649, 408] width 111 height 23
click at [556, 451] on input "Grupo de destino ​" at bounding box center [528, 458] width 111 height 18
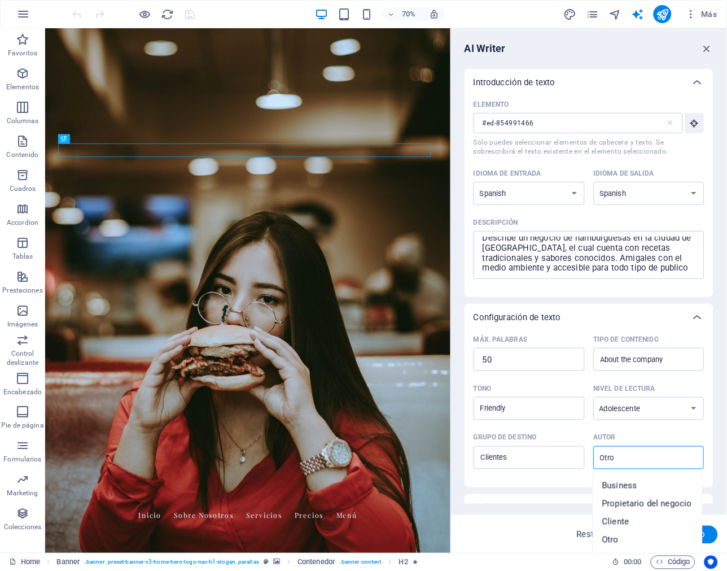
click at [641, 450] on input "Autor ​" at bounding box center [640, 457] width 86 height 16
click at [662, 499] on span "Propietario del negocio" at bounding box center [647, 503] width 90 height 11
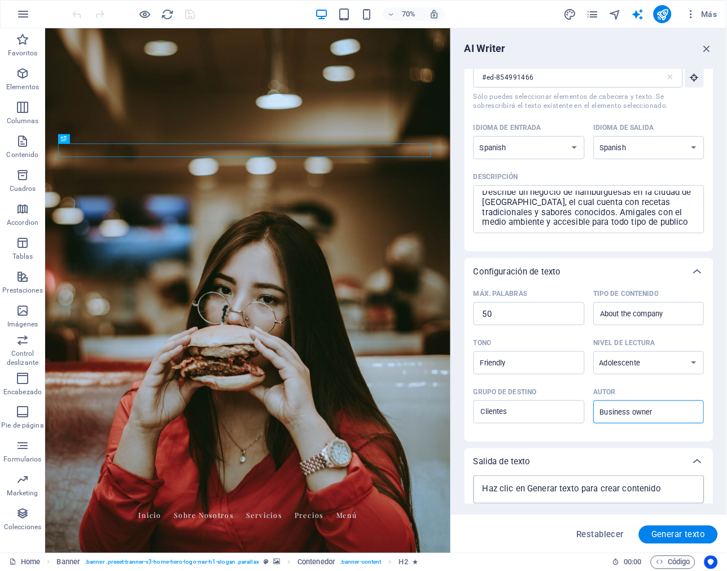
scroll to position [81, 0]
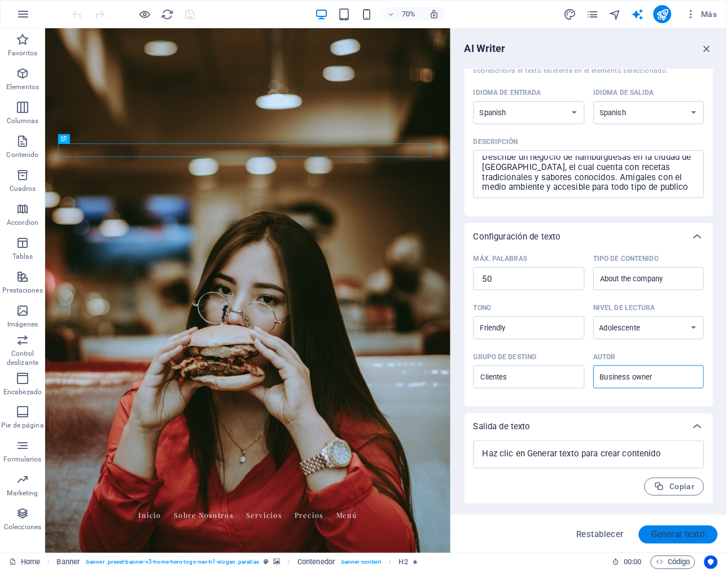
click at [682, 534] on span "Generar texto" at bounding box center [678, 534] width 54 height 9
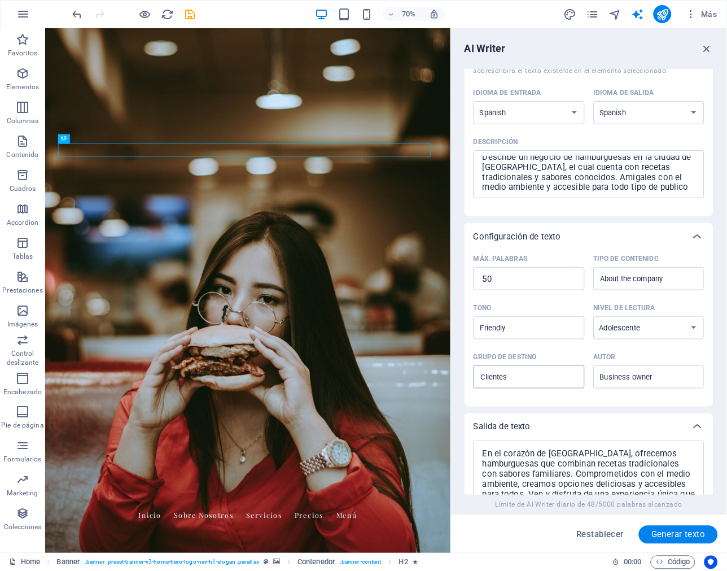
scroll to position [200, 0]
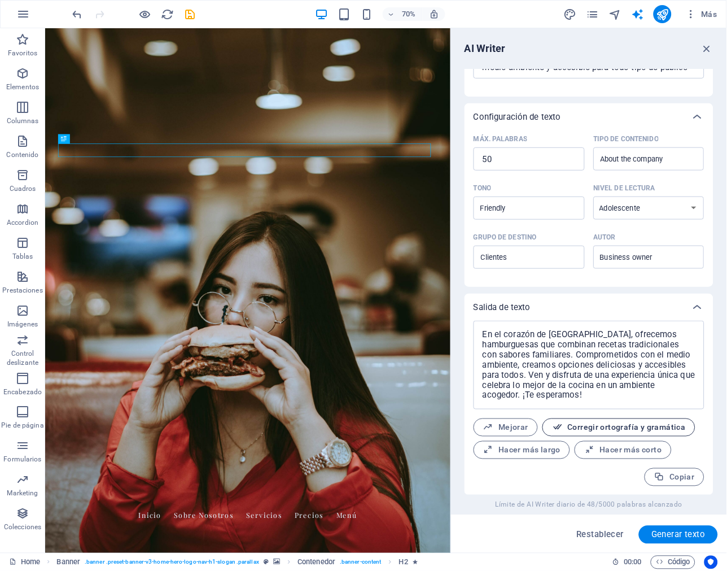
click at [606, 426] on span "Corregir ortografía y gramática" at bounding box center [619, 427] width 134 height 11
click at [531, 447] on span "Hacer más largo" at bounding box center [521, 450] width 77 height 11
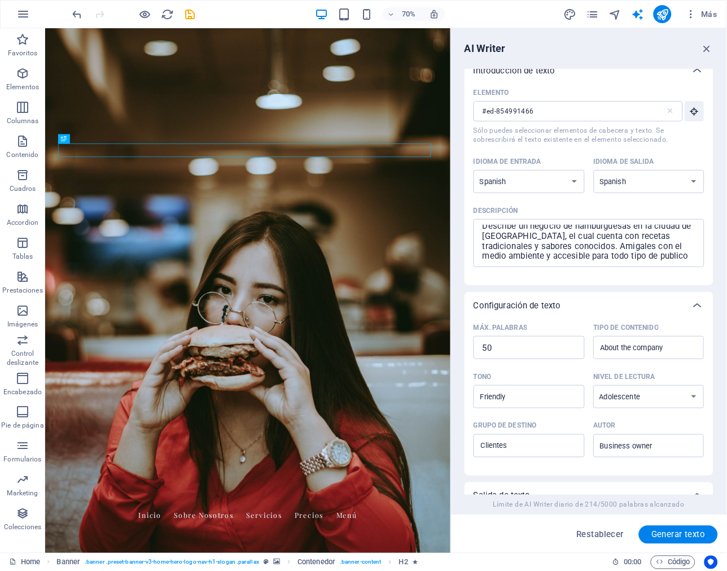
scroll to position [0, 0]
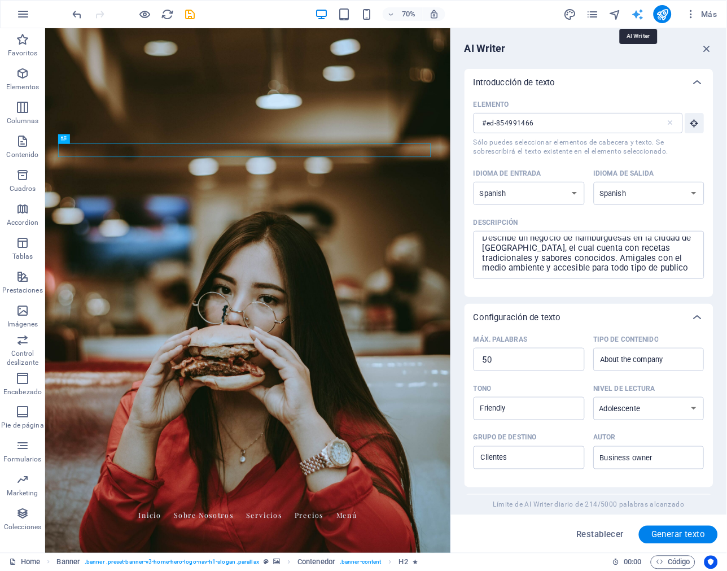
click at [632, 12] on icon "text_generator" at bounding box center [638, 14] width 13 height 13
click at [701, 47] on icon "button" at bounding box center [707, 48] width 12 height 12
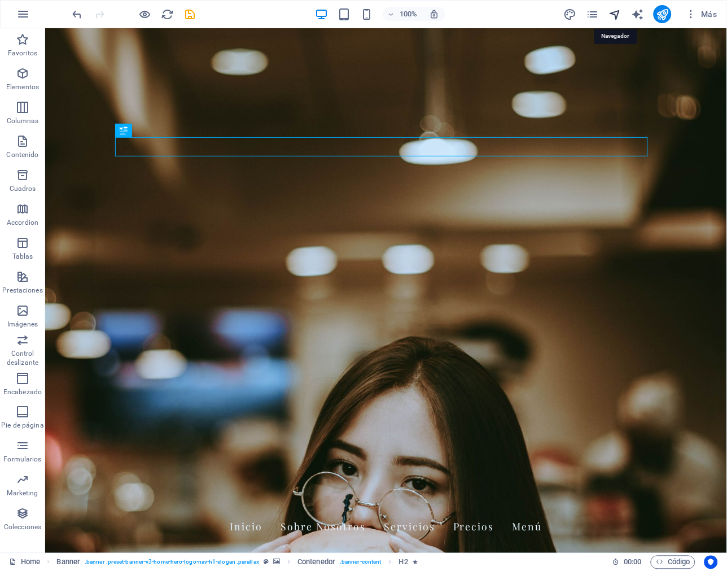
click at [612, 17] on icon "navigator" at bounding box center [615, 14] width 13 height 13
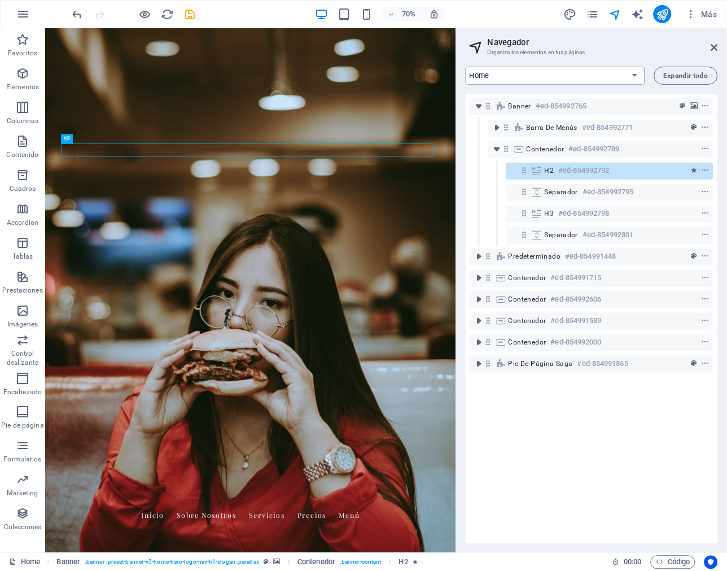
click at [583, 75] on select "Home Subpage Legal Notice Privacy New Collection: Single Page Layout Real Estat…" at bounding box center [555, 76] width 179 height 18
click at [655, 14] on button "publish" at bounding box center [663, 14] width 18 height 18
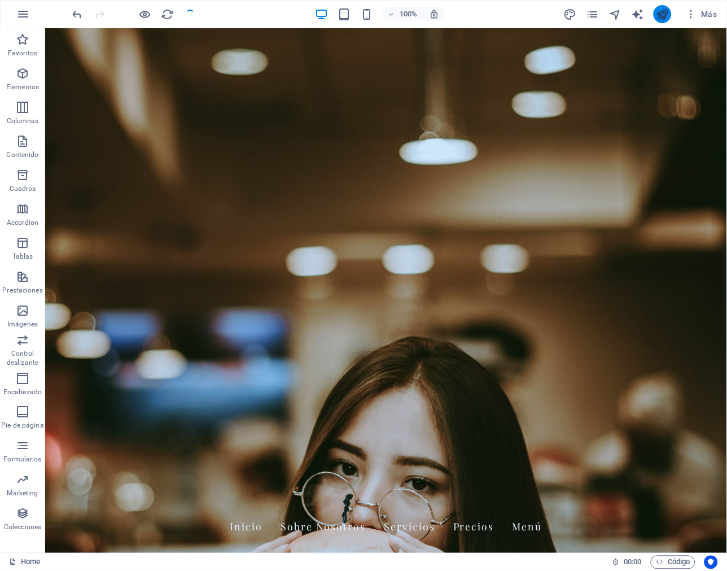
click at [655, 17] on button "publish" at bounding box center [663, 14] width 18 height 18
